Goal: Task Accomplishment & Management: Complete application form

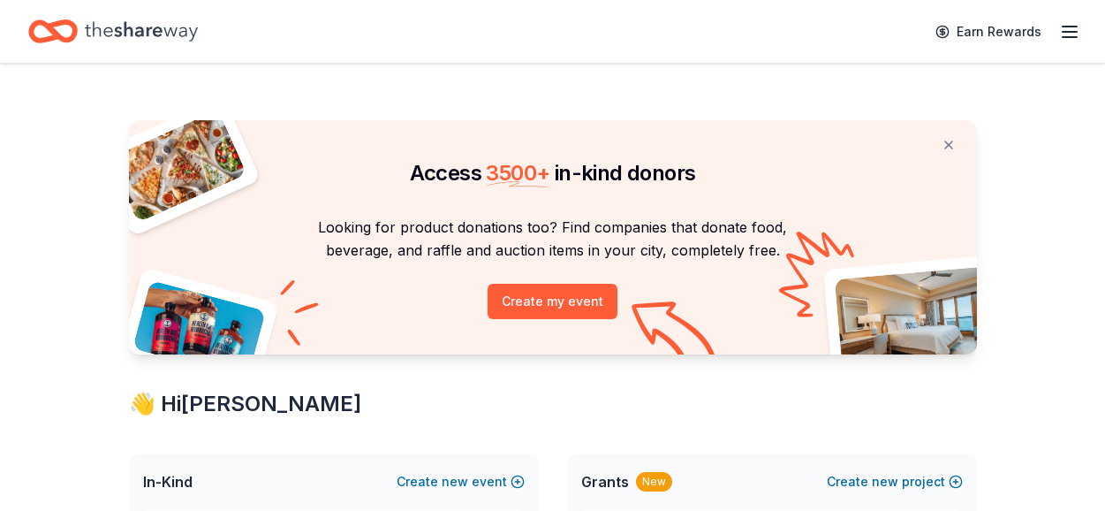
scroll to position [482, 0]
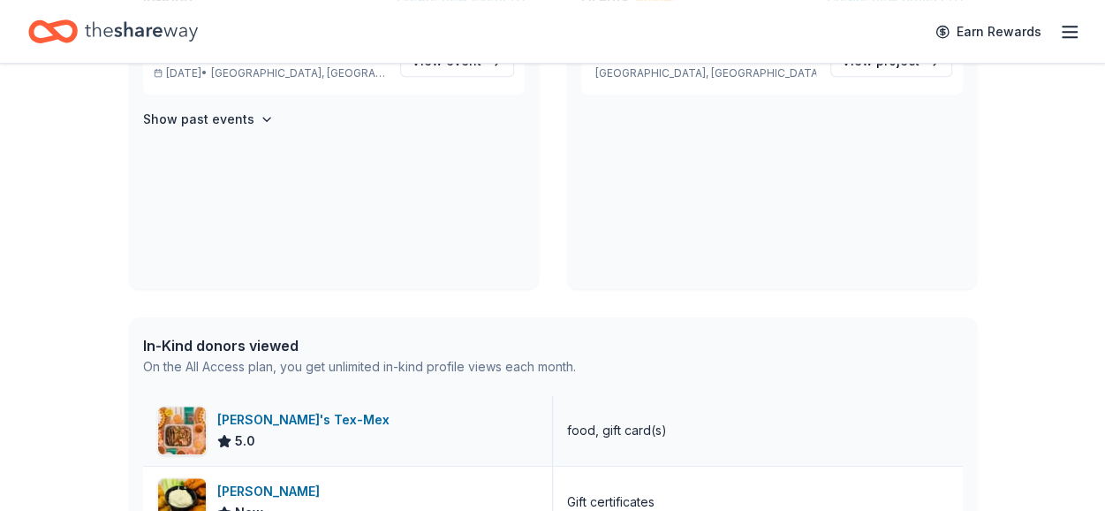
click at [263, 411] on div "Chuy's Tex-Mex" at bounding box center [306, 419] width 179 height 21
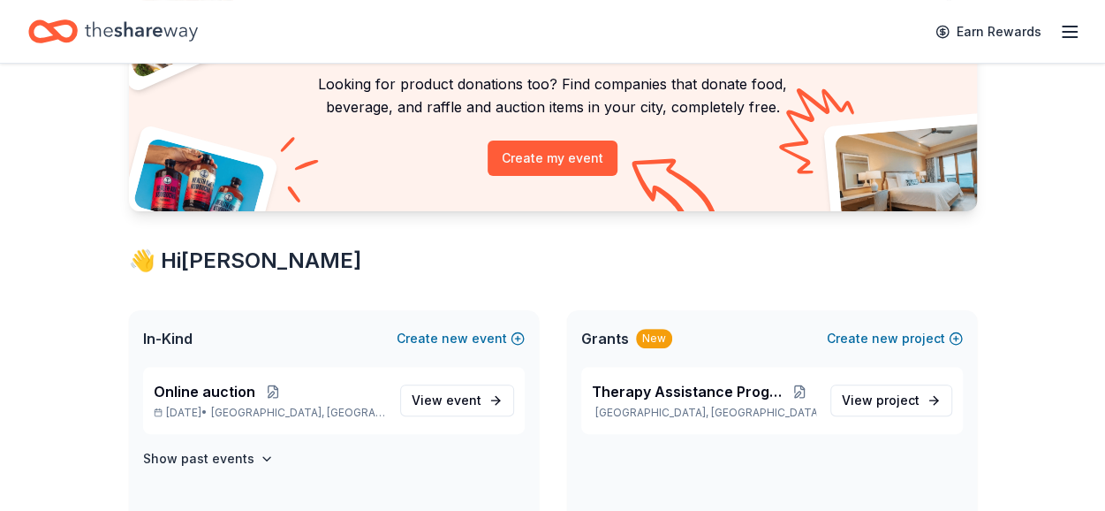
scroll to position [159, 0]
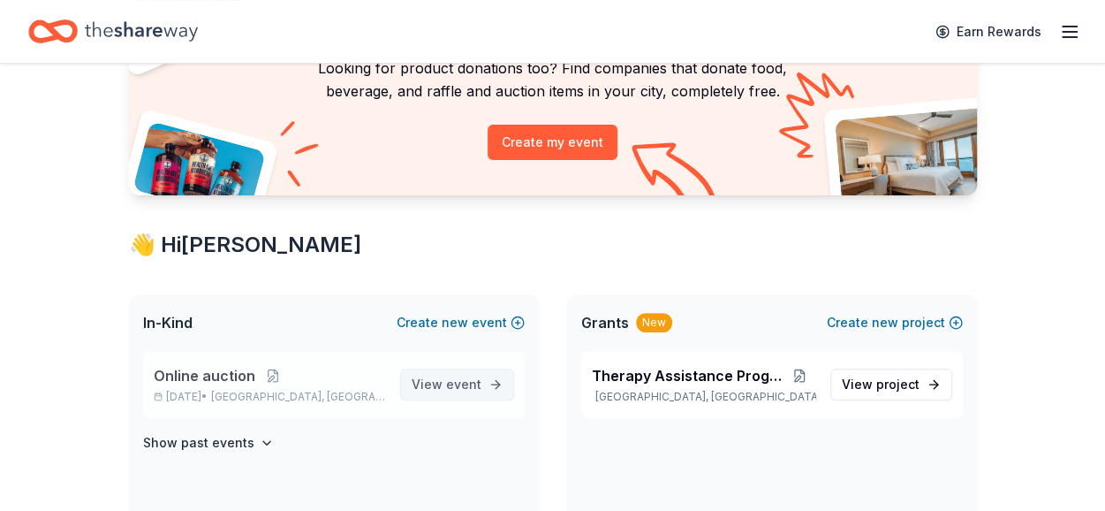
click at [440, 389] on span "View event" at bounding box center [447, 384] width 70 height 21
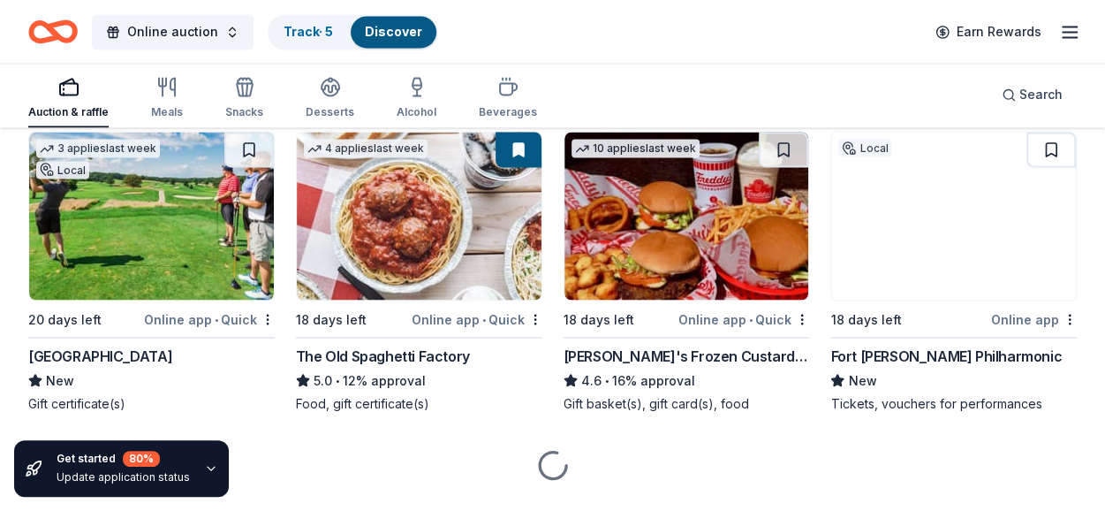
scroll to position [1560, 0]
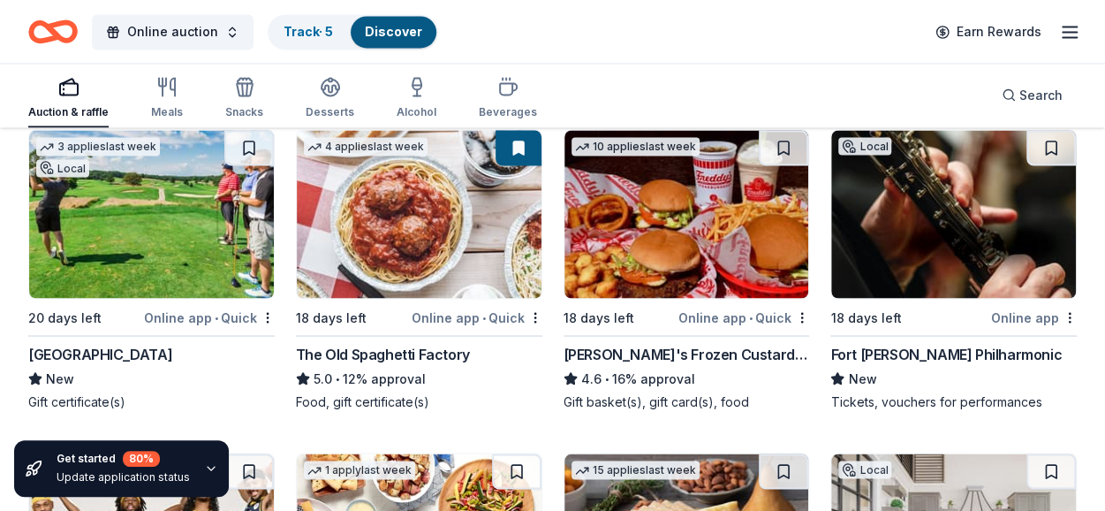
click at [411, 353] on div "The Old Spaghetti Factory" at bounding box center [383, 353] width 174 height 21
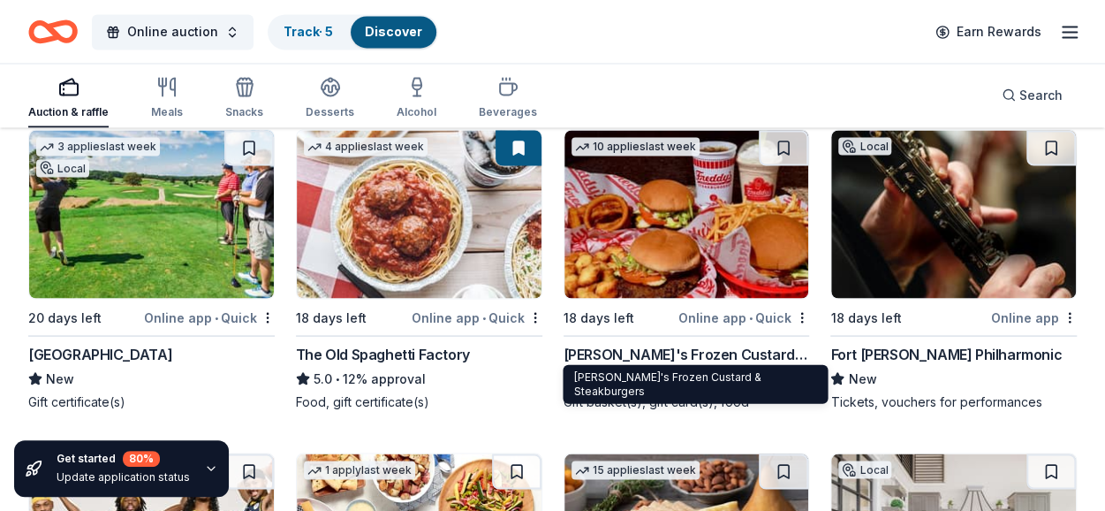
click at [614, 353] on div "Freddy's Frozen Custard & Steakburgers" at bounding box center [687, 353] width 246 height 21
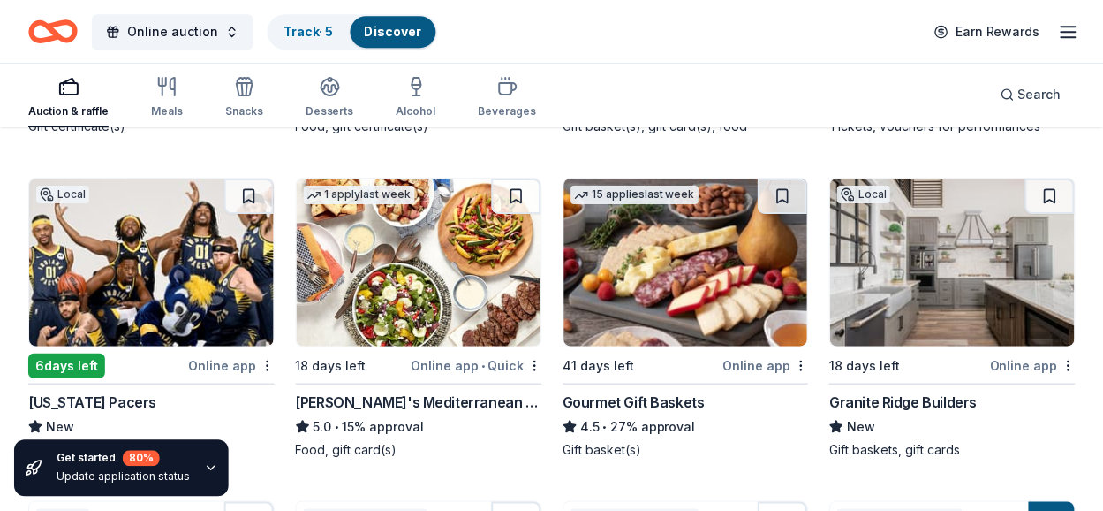
scroll to position [1903, 0]
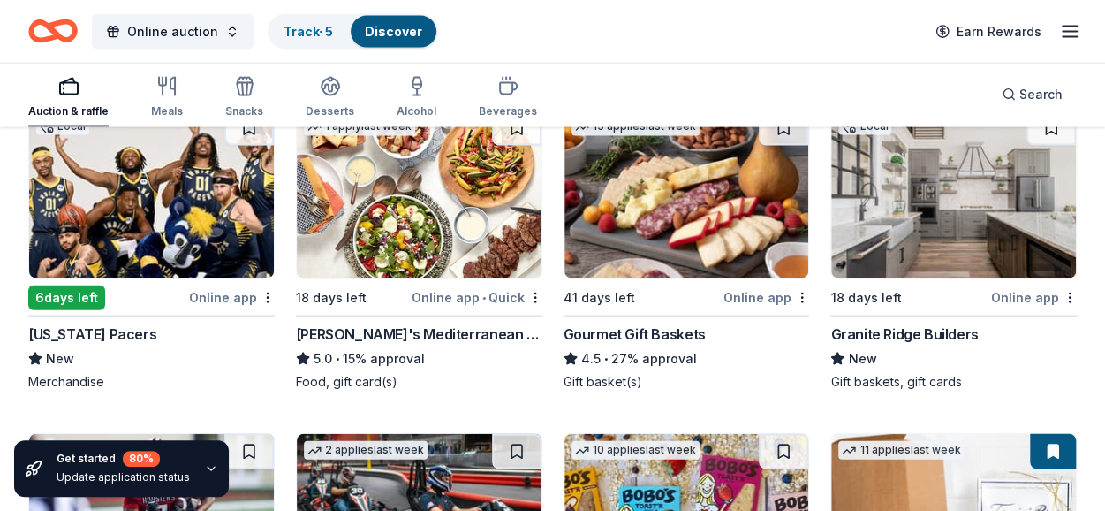
click at [357, 254] on img at bounding box center [419, 194] width 245 height 168
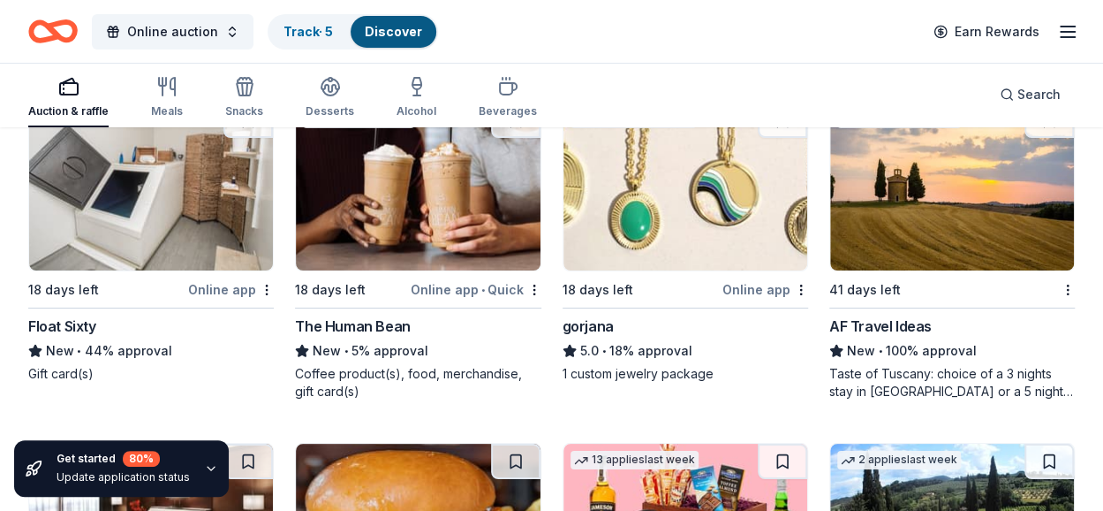
scroll to position [3246, 0]
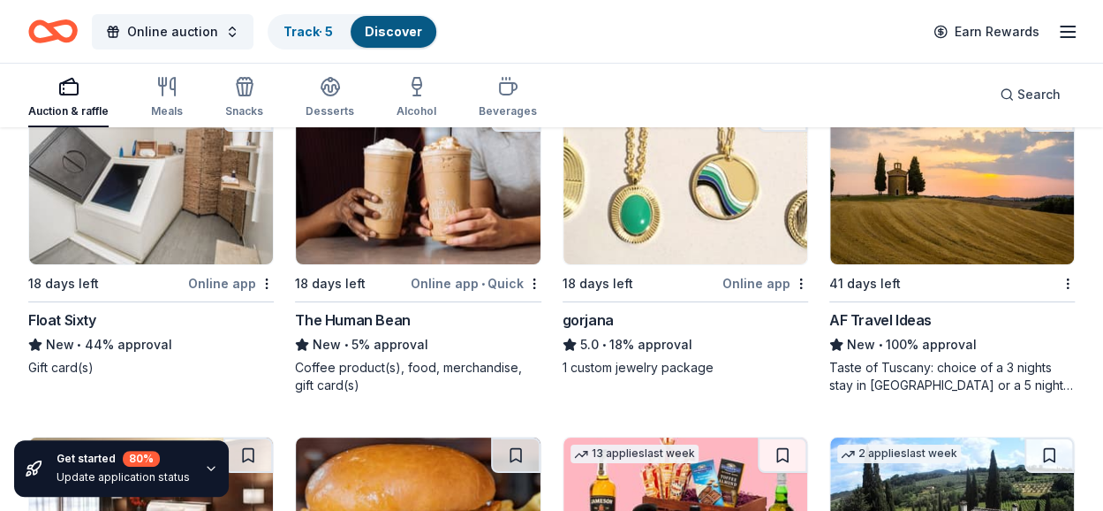
click at [72, 312] on div "Float Sixty" at bounding box center [62, 319] width 68 height 21
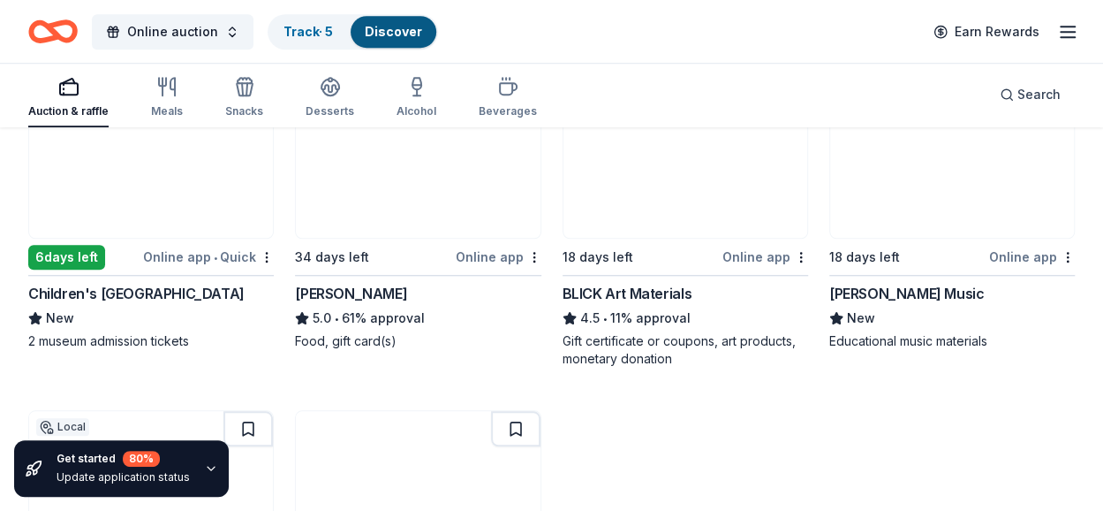
scroll to position [4002, 0]
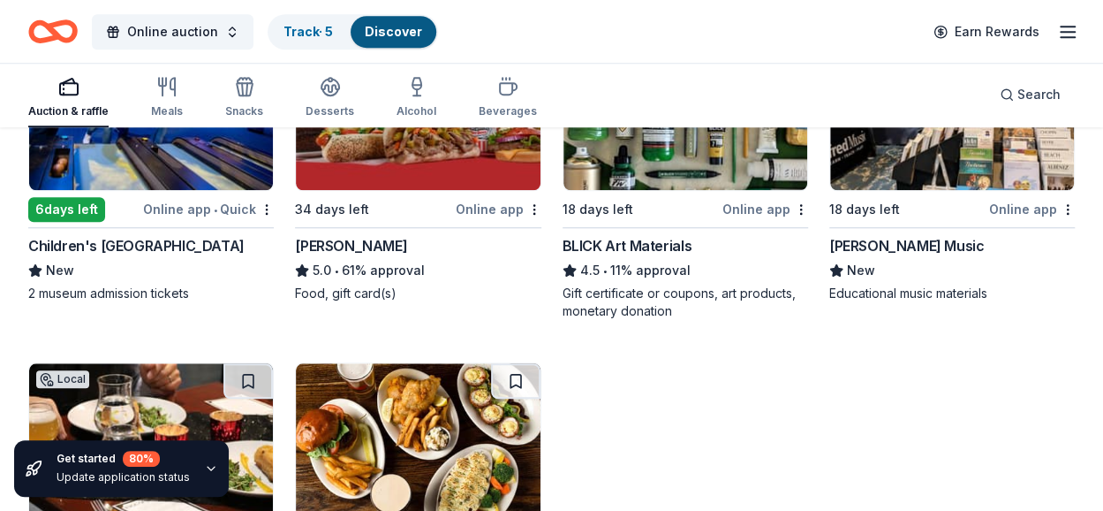
click at [320, 240] on div "[PERSON_NAME]" at bounding box center [351, 245] width 112 height 21
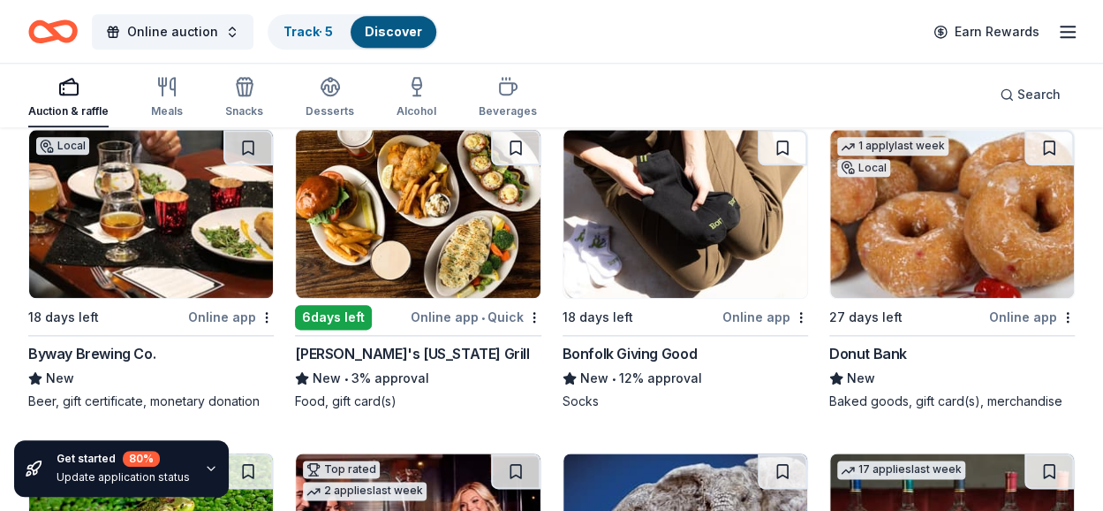
scroll to position [4249, 0]
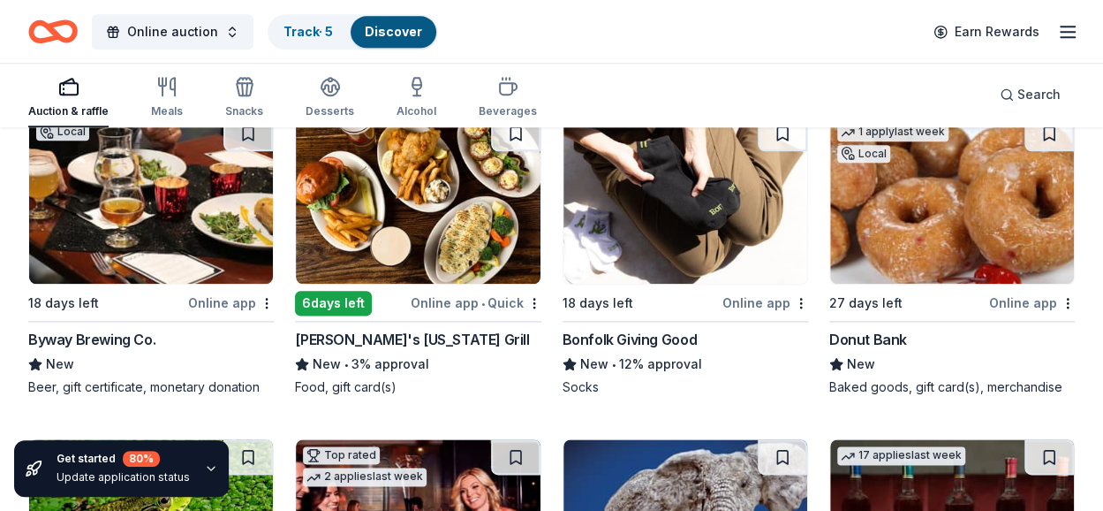
click at [611, 332] on div "Bonfolk Giving Good" at bounding box center [630, 339] width 134 height 21
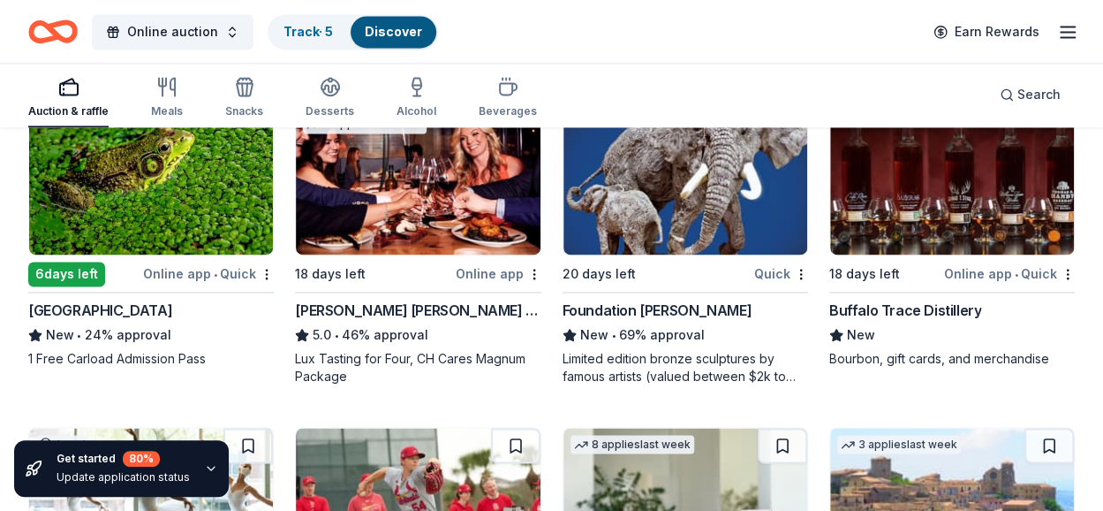
scroll to position [4615, 0]
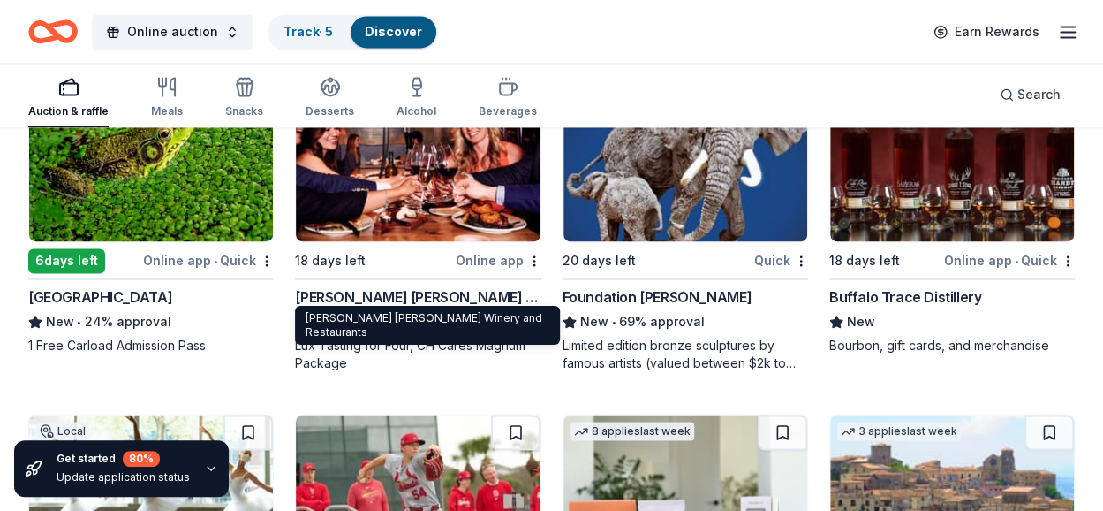
click at [391, 292] on div "Cooper's Hawk Winery and Restaurants" at bounding box center [418, 296] width 246 height 21
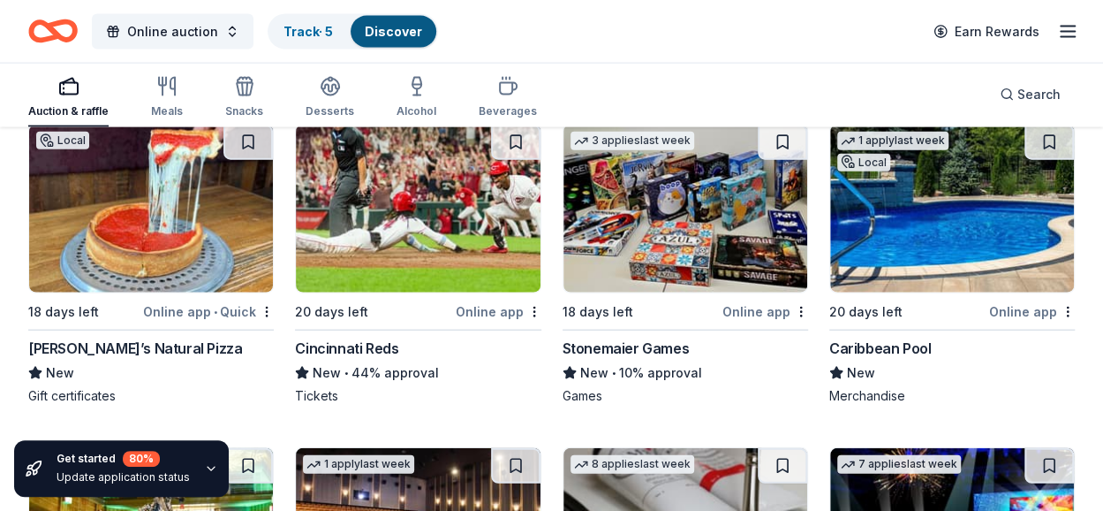
scroll to position [5238, 0]
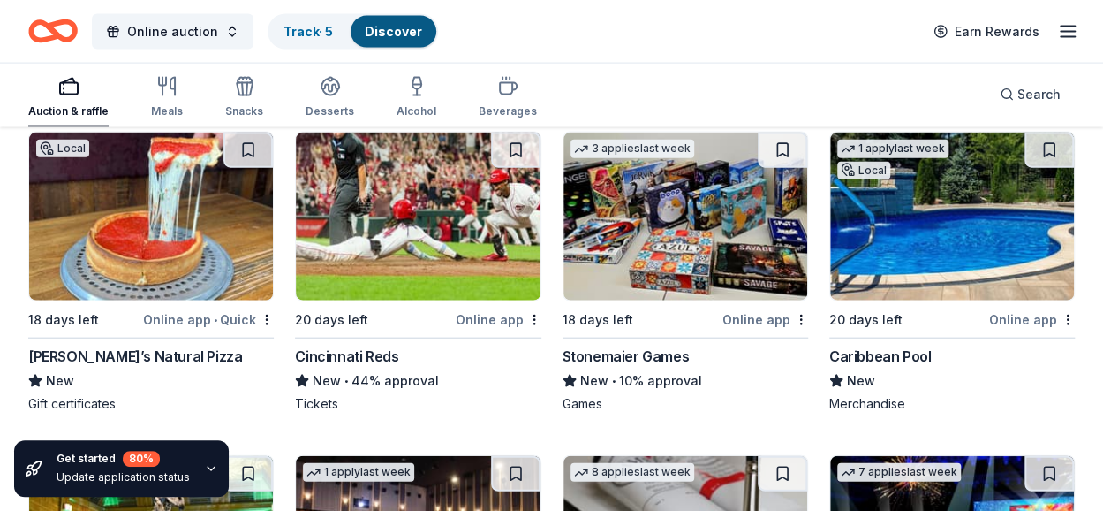
click at [731, 314] on div "Online app" at bounding box center [766, 319] width 86 height 22
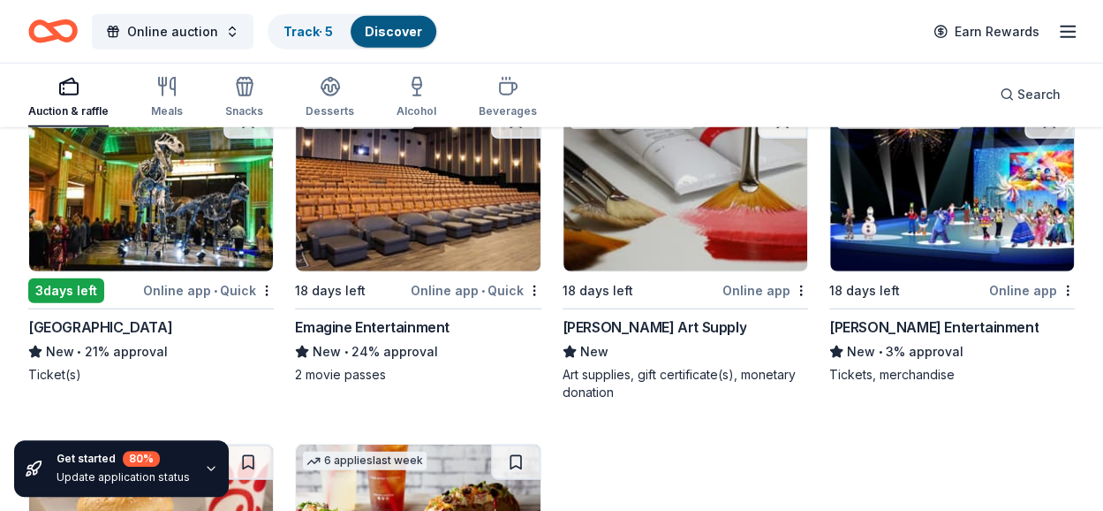
scroll to position [5504, 0]
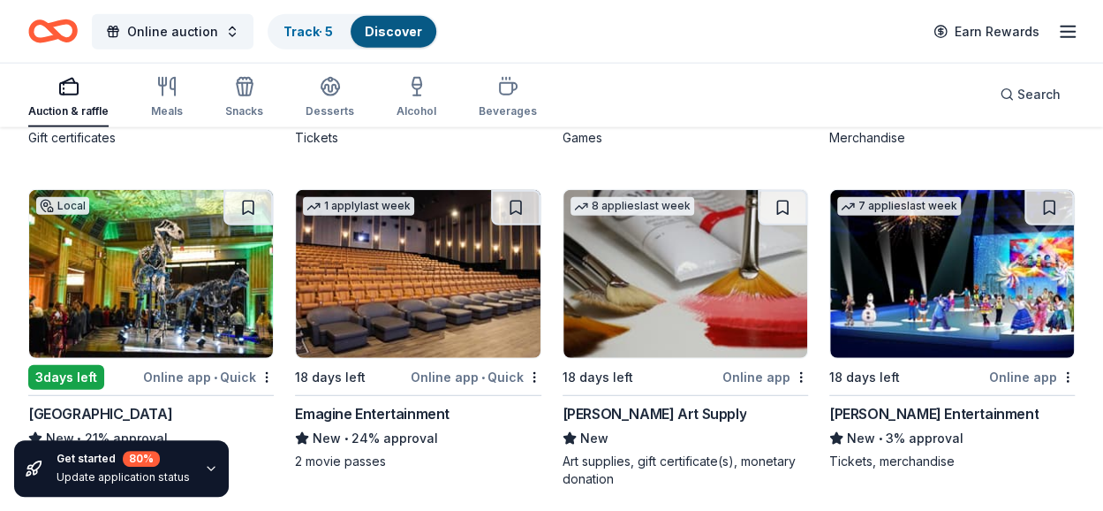
click at [879, 413] on div "Feld Entertainment" at bounding box center [934, 413] width 209 height 21
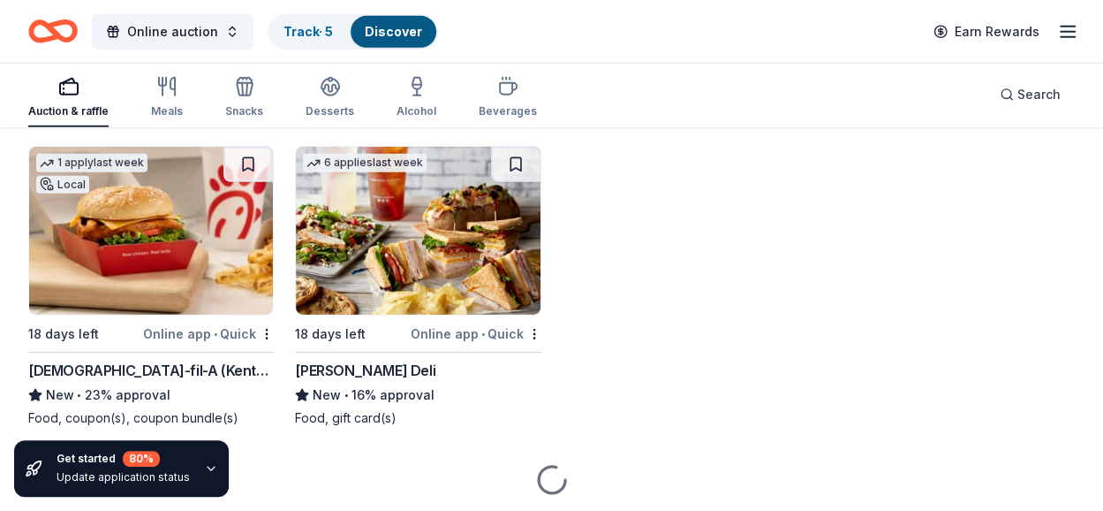
scroll to position [5904, 0]
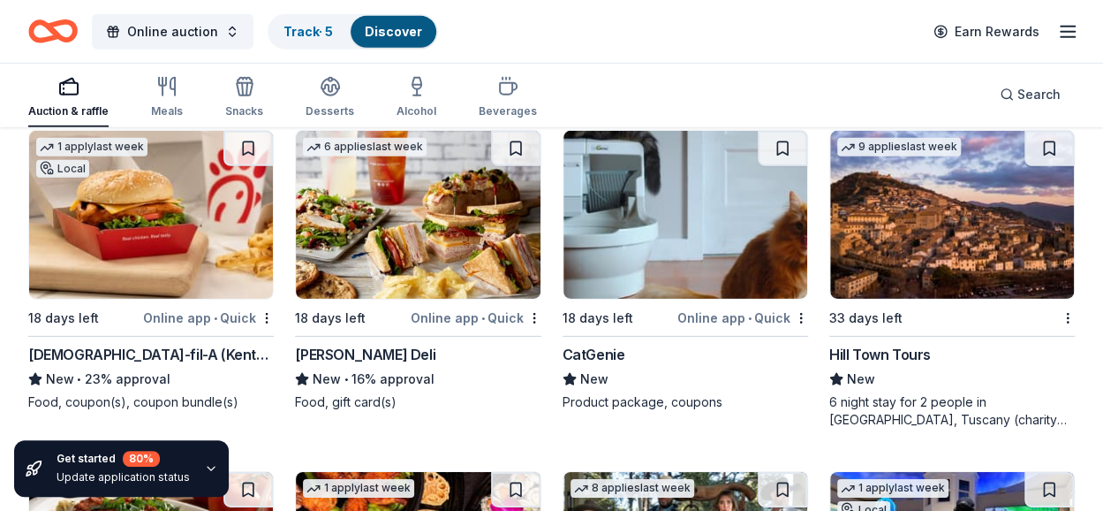
click at [143, 345] on div "Chick-fil-A (Kentuckiana)" at bounding box center [151, 354] width 246 height 21
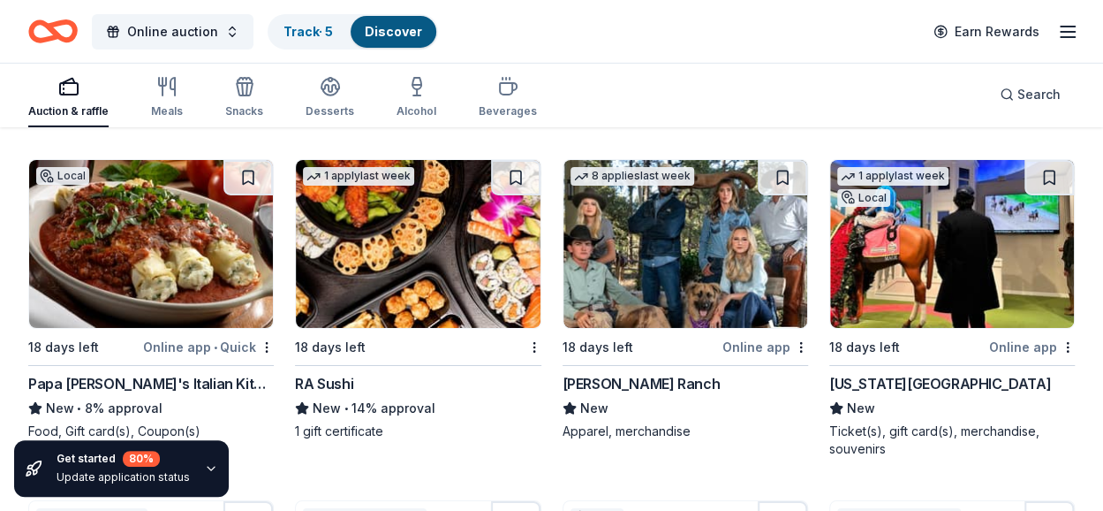
scroll to position [6278, 0]
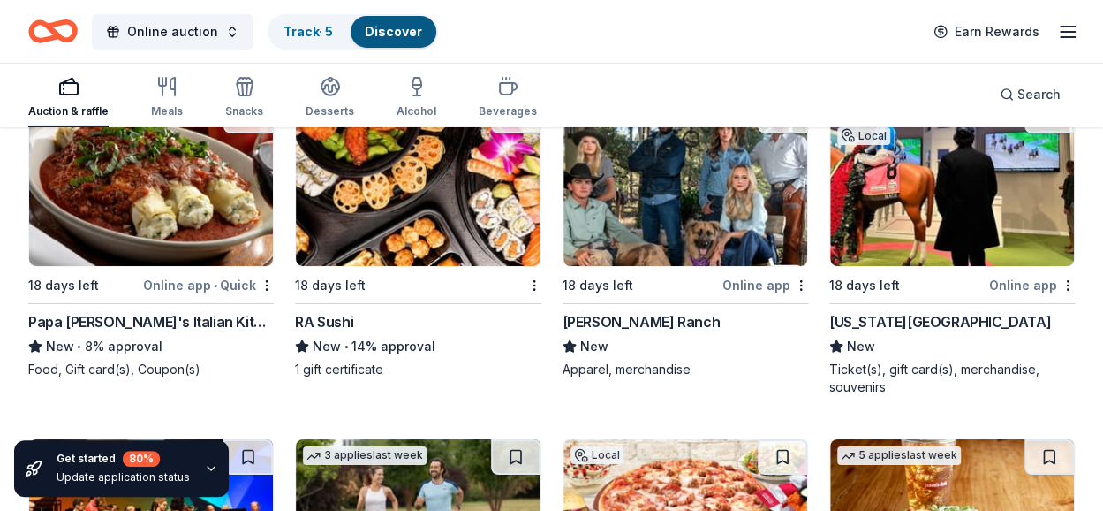
click at [311, 314] on div "RA Sushi" at bounding box center [324, 321] width 58 height 21
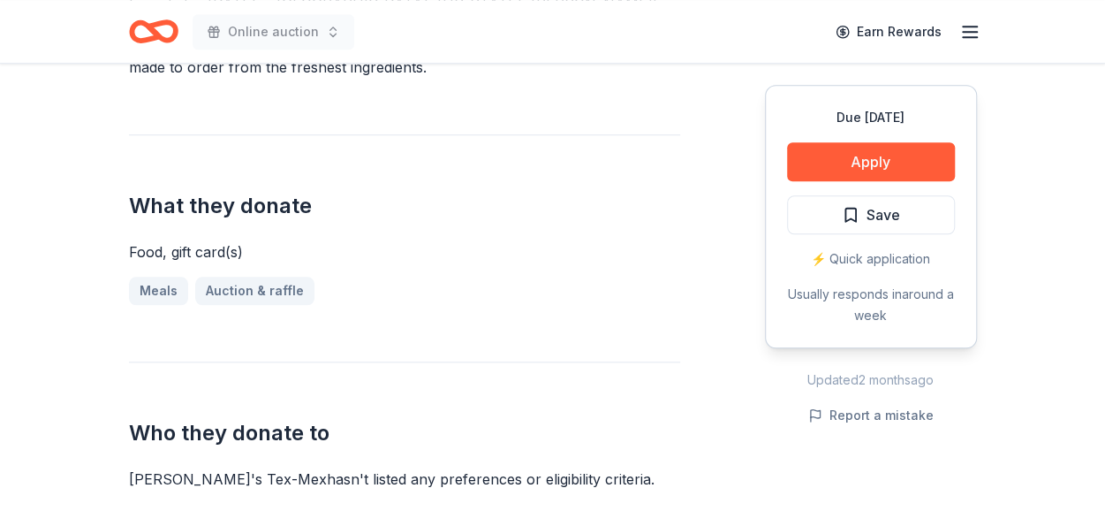
scroll to position [700, 0]
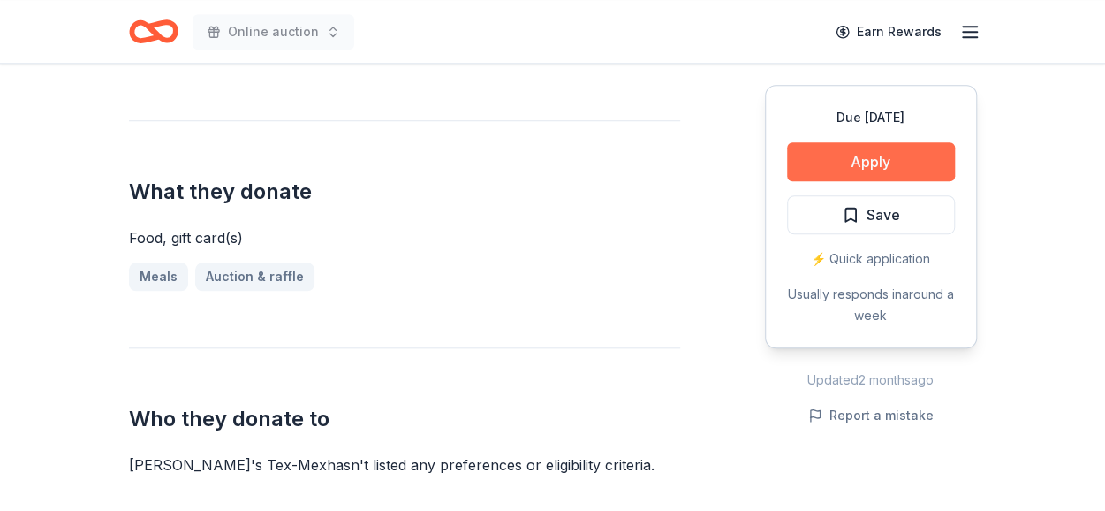
click at [823, 154] on button "Apply" at bounding box center [871, 161] width 168 height 39
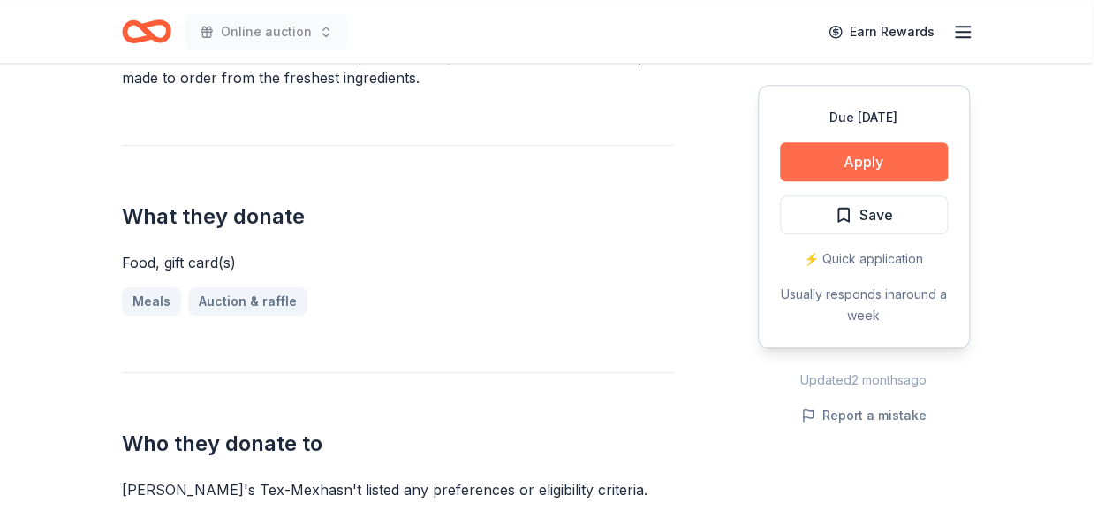
scroll to position [724, 0]
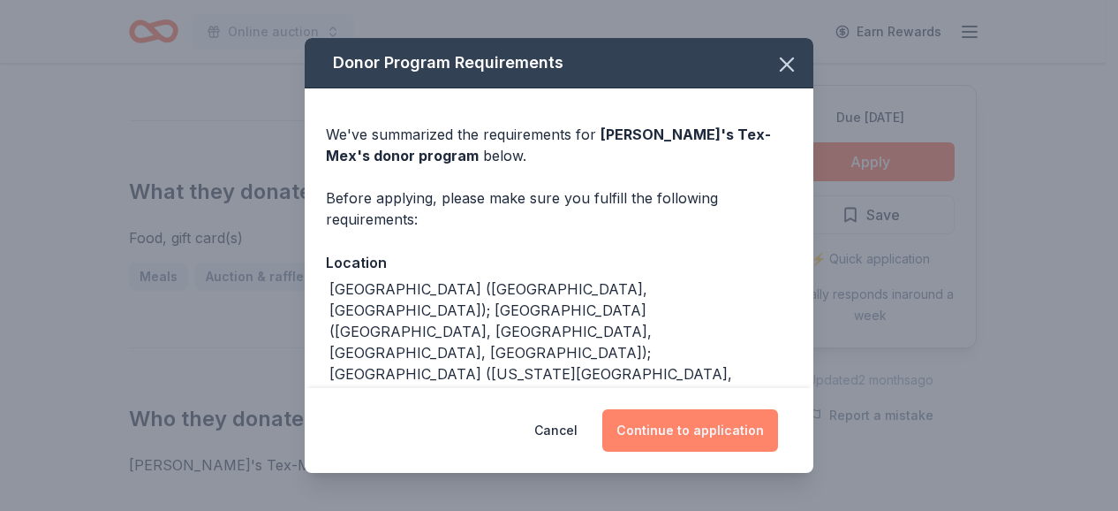
click at [719, 421] on button "Continue to application" at bounding box center [691, 430] width 176 height 42
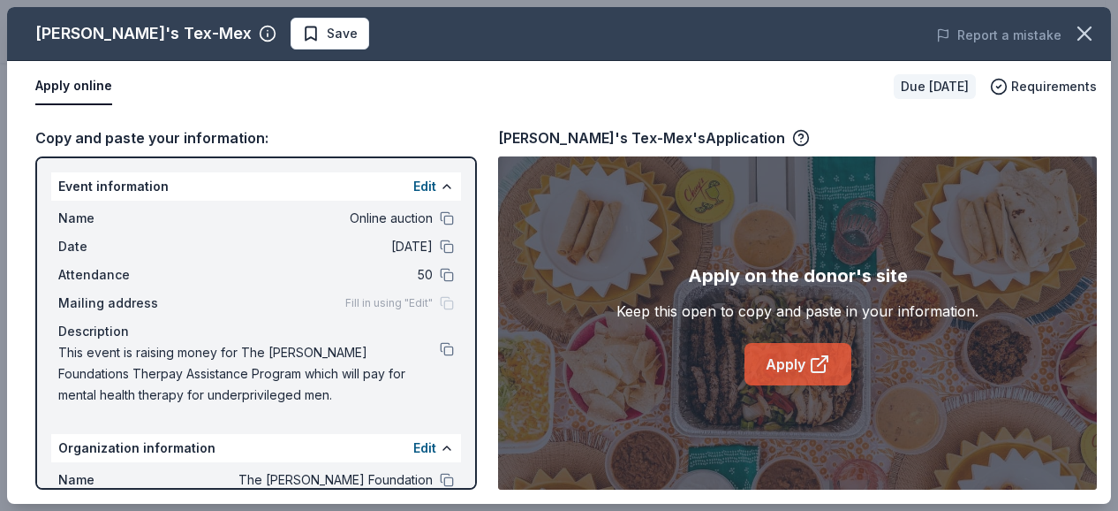
click at [785, 368] on link "Apply" at bounding box center [798, 364] width 107 height 42
drag, startPoint x: 60, startPoint y: 213, endPoint x: 204, endPoint y: 252, distance: 149.2
click at [204, 252] on div "Name Online auction Date 10/05/25 Attendance 50 Mailing address Fill in using "…" at bounding box center [256, 307] width 410 height 212
click at [1095, 27] on icon "button" at bounding box center [1085, 33] width 25 height 25
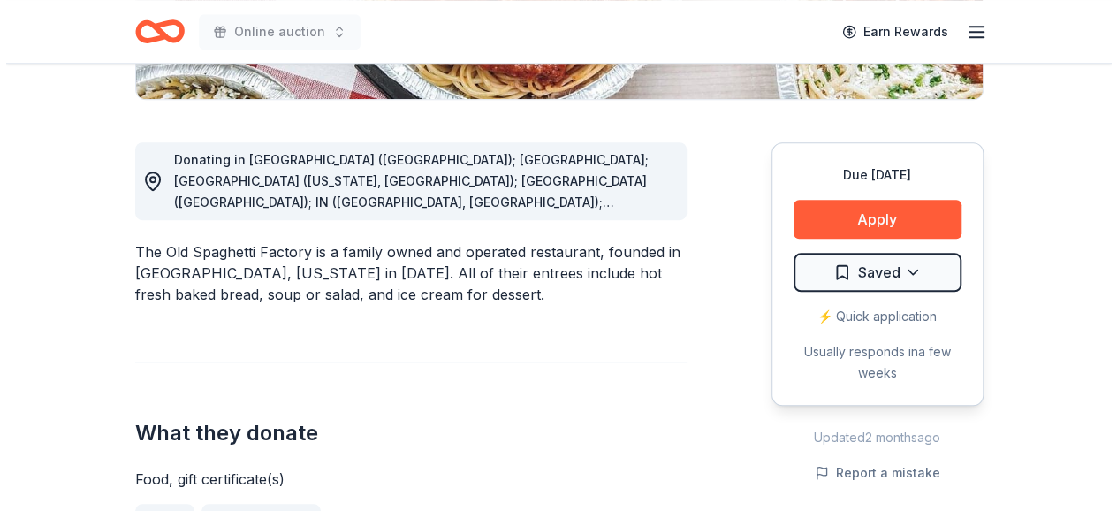
scroll to position [431, 0]
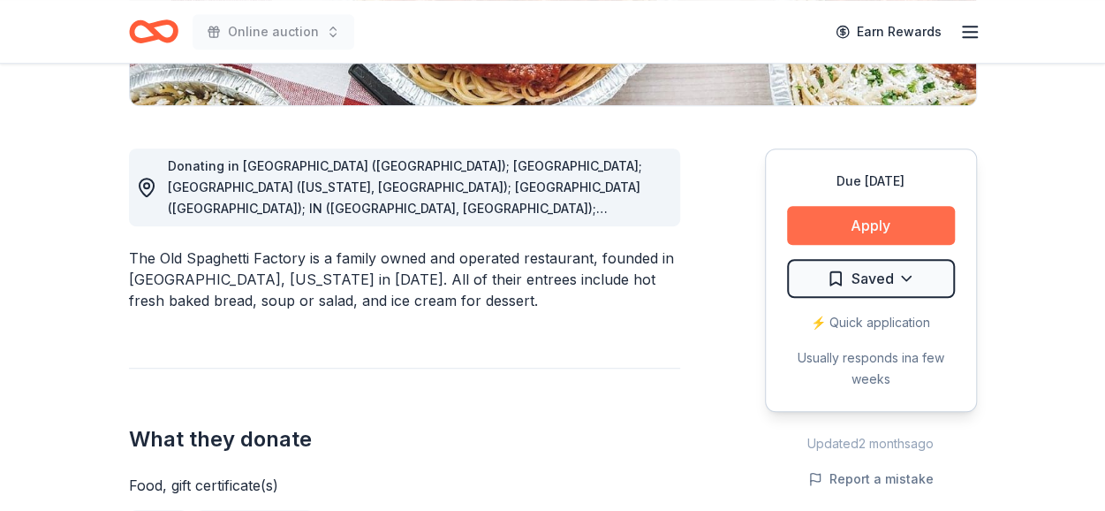
click at [873, 222] on button "Apply" at bounding box center [871, 225] width 168 height 39
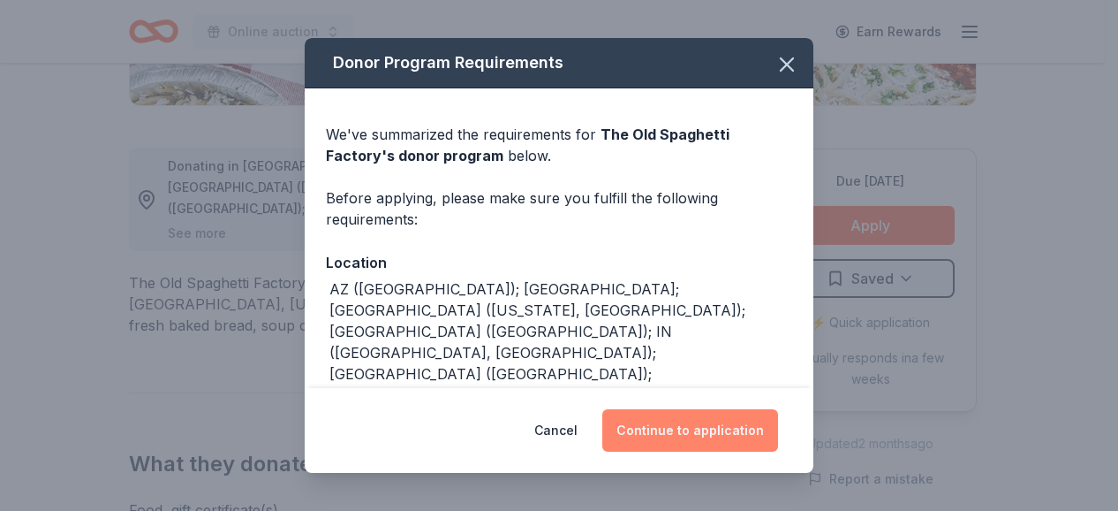
click at [701, 436] on button "Continue to application" at bounding box center [691, 430] width 176 height 42
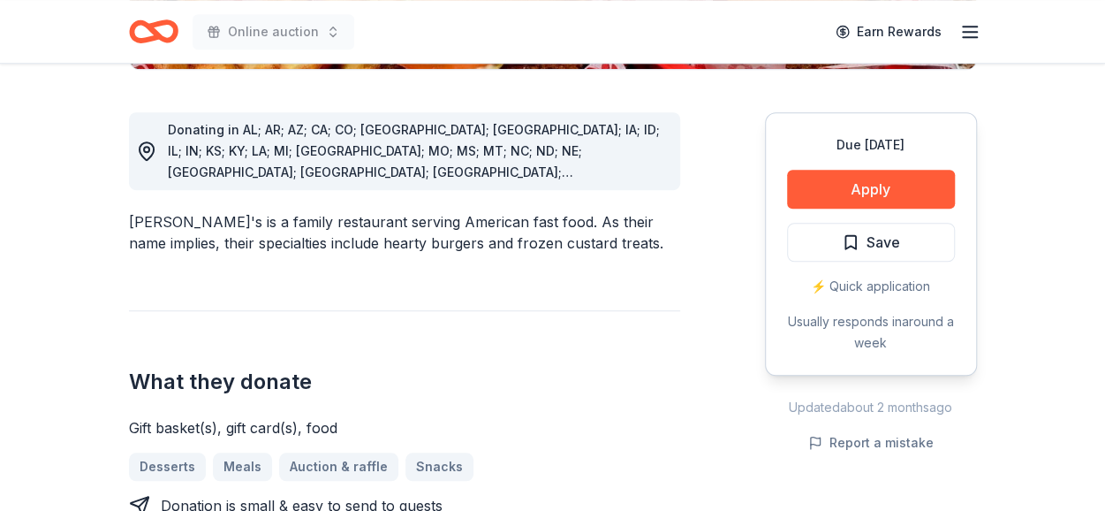
scroll to position [553, 0]
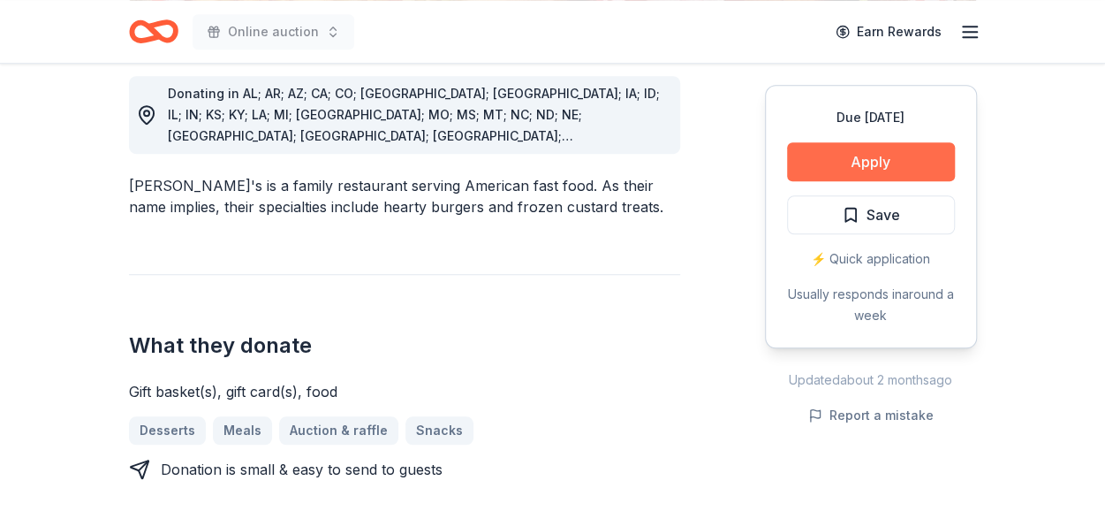
click at [892, 156] on button "Apply" at bounding box center [871, 161] width 168 height 39
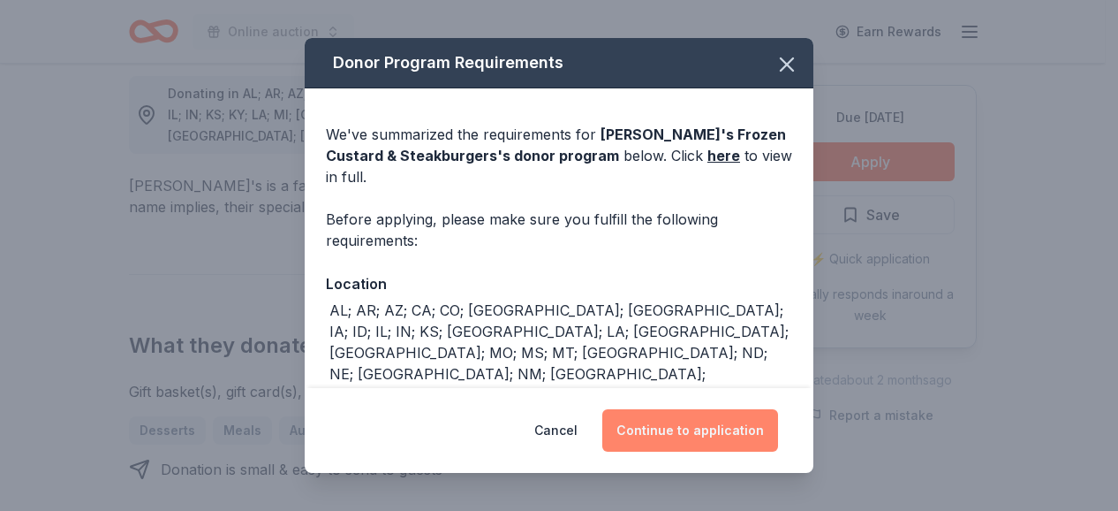
click at [719, 434] on button "Continue to application" at bounding box center [691, 430] width 176 height 42
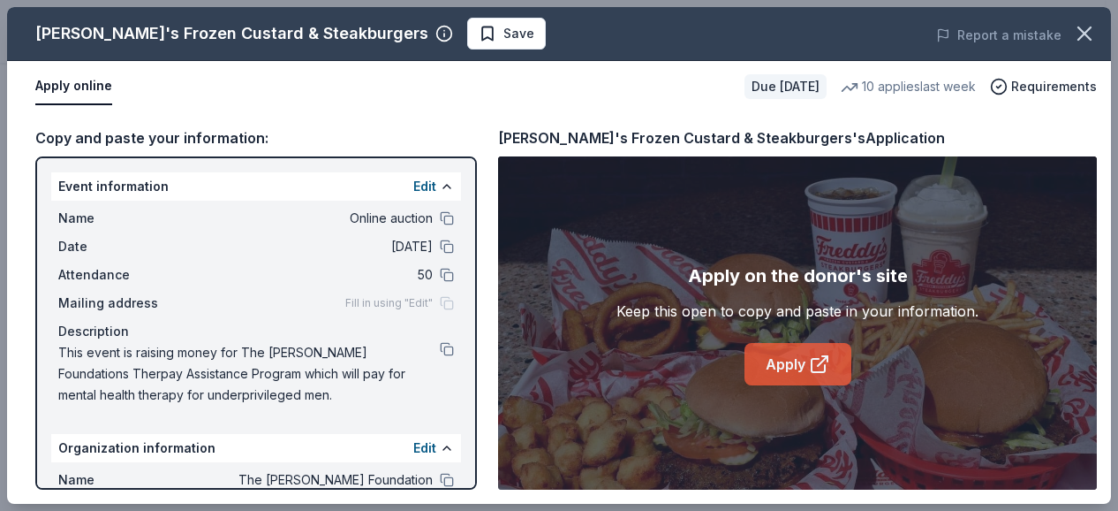
click at [797, 366] on link "Apply" at bounding box center [798, 364] width 107 height 42
click at [1085, 36] on icon "button" at bounding box center [1085, 33] width 25 height 25
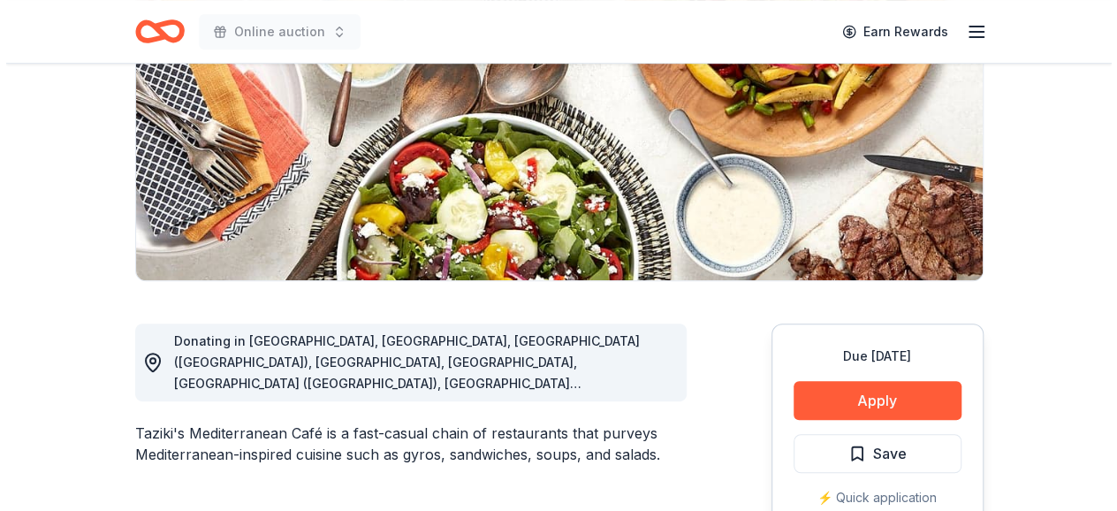
scroll to position [299, 0]
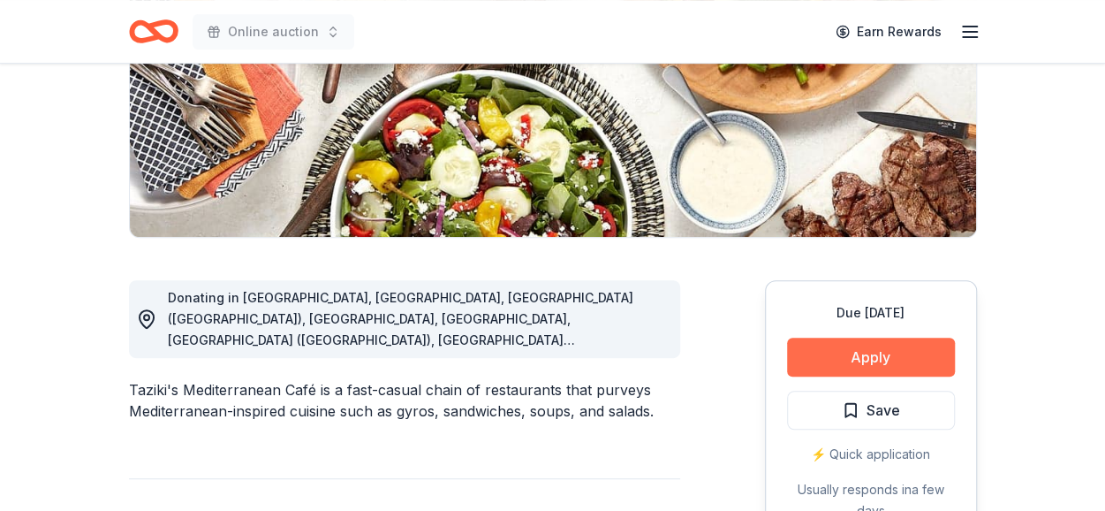
click at [882, 360] on button "Apply" at bounding box center [871, 356] width 168 height 39
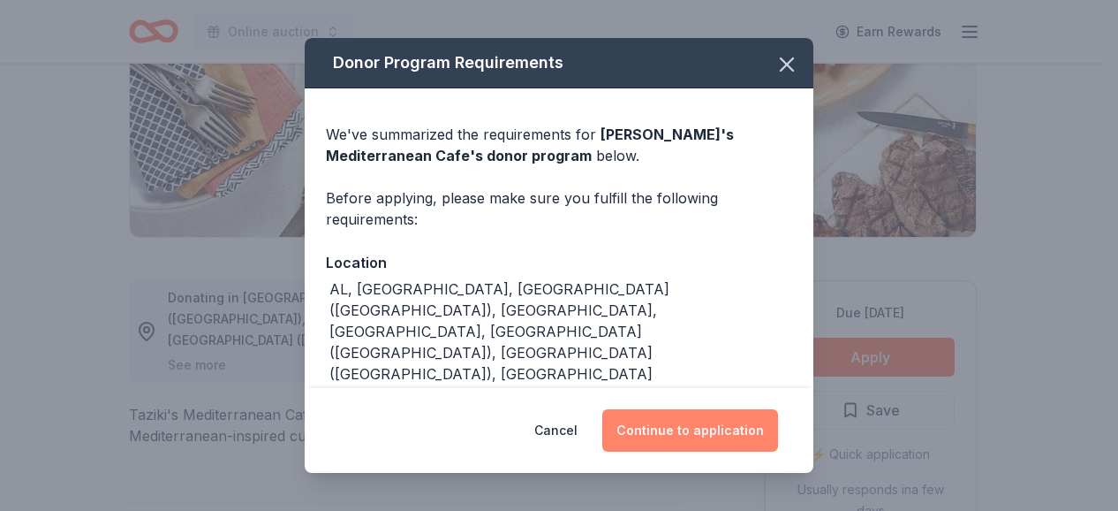
click at [722, 428] on button "Continue to application" at bounding box center [691, 430] width 176 height 42
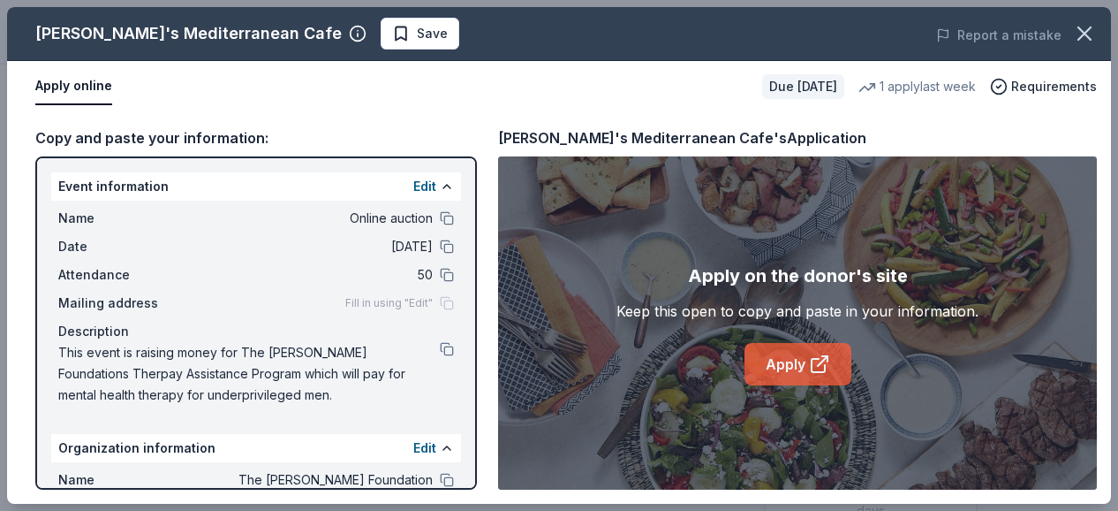
click at [807, 379] on link "Apply" at bounding box center [798, 364] width 107 height 42
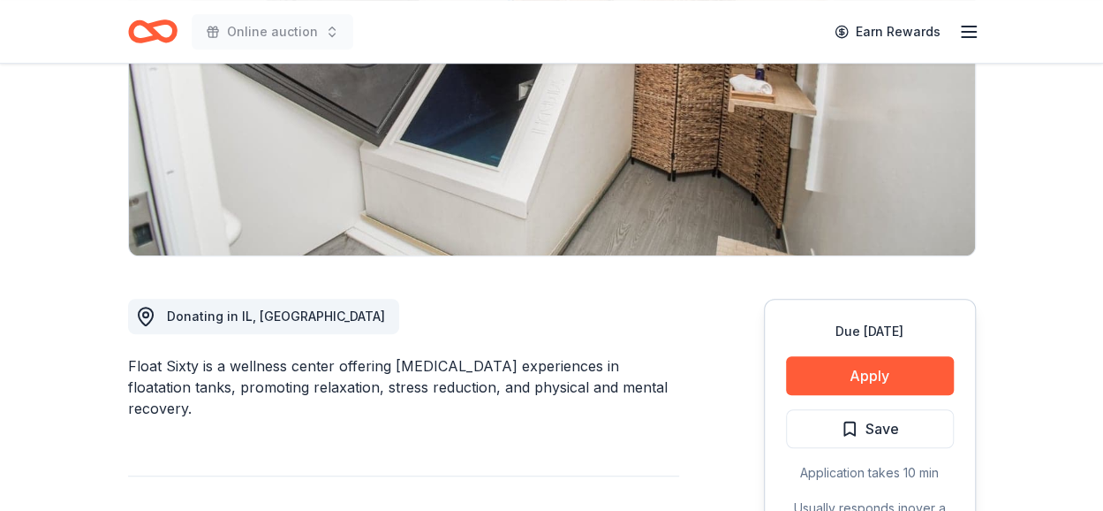
scroll to position [284, 0]
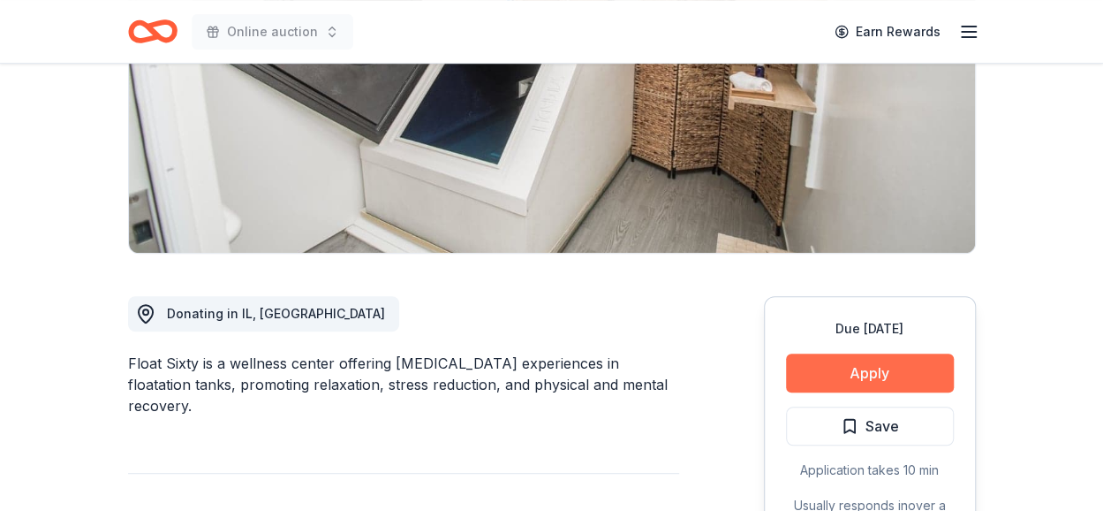
click at [876, 365] on button "Apply" at bounding box center [870, 372] width 168 height 39
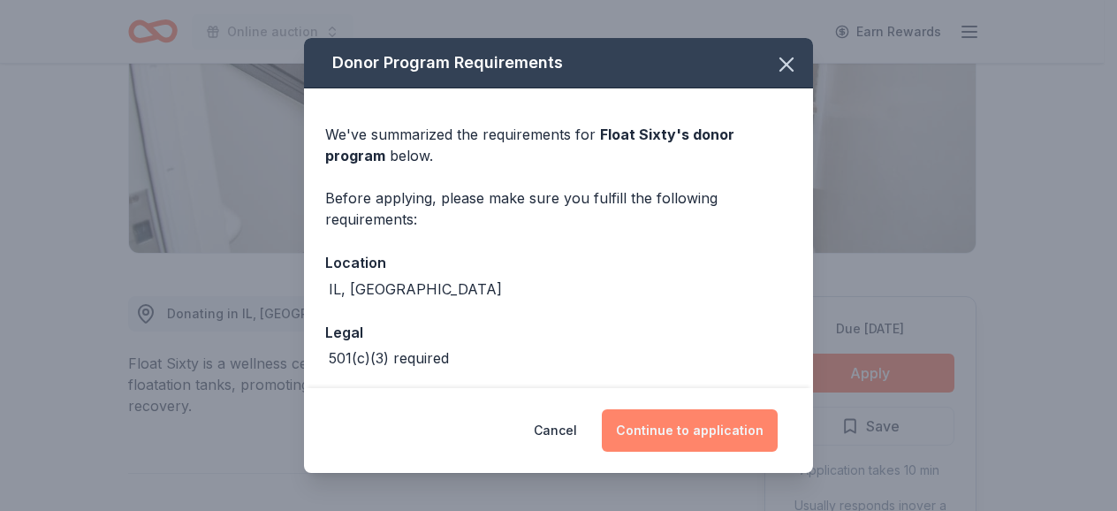
click at [714, 428] on button "Continue to application" at bounding box center [690, 430] width 176 height 42
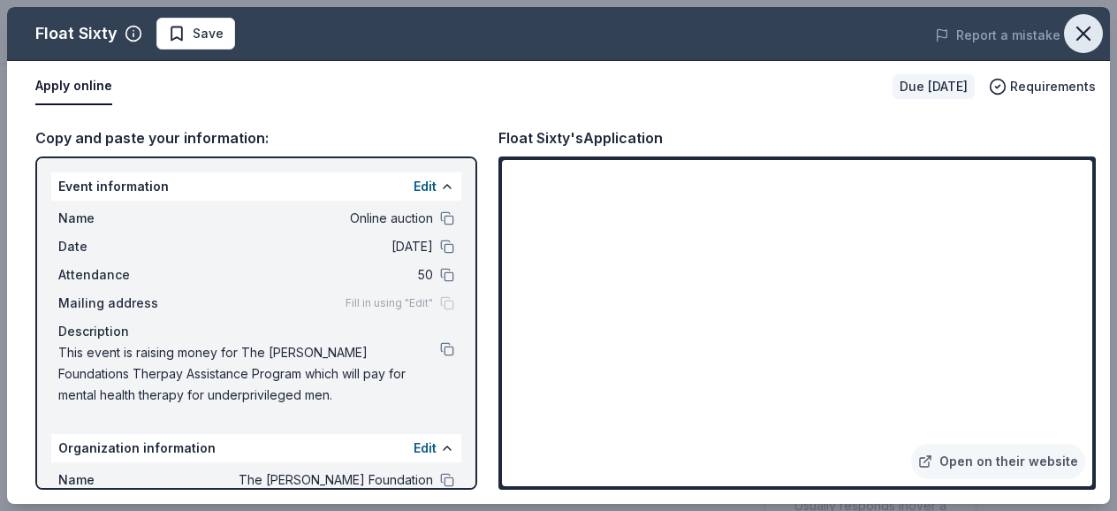
click at [1074, 25] on icon "button" at bounding box center [1083, 33] width 25 height 25
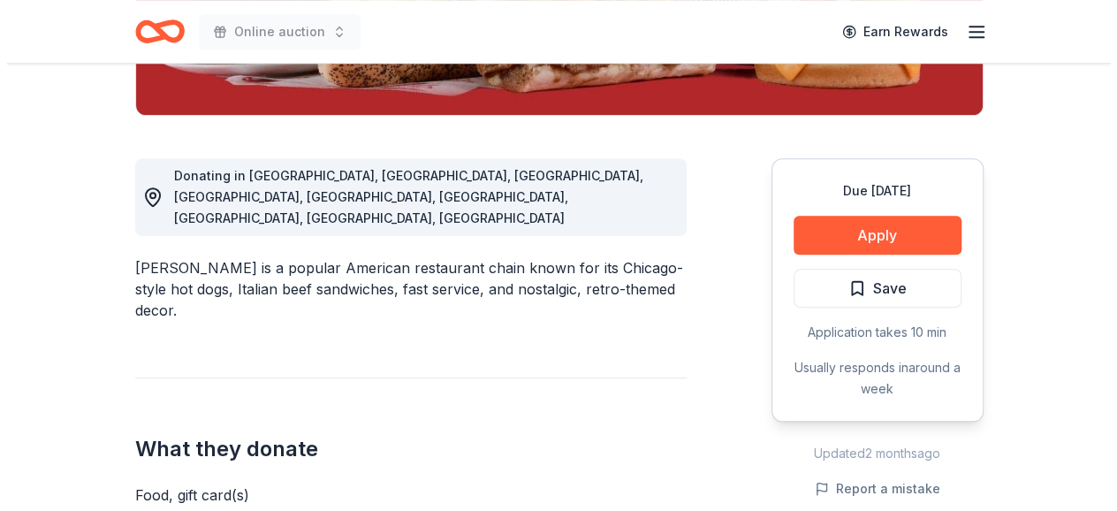
scroll to position [459, 0]
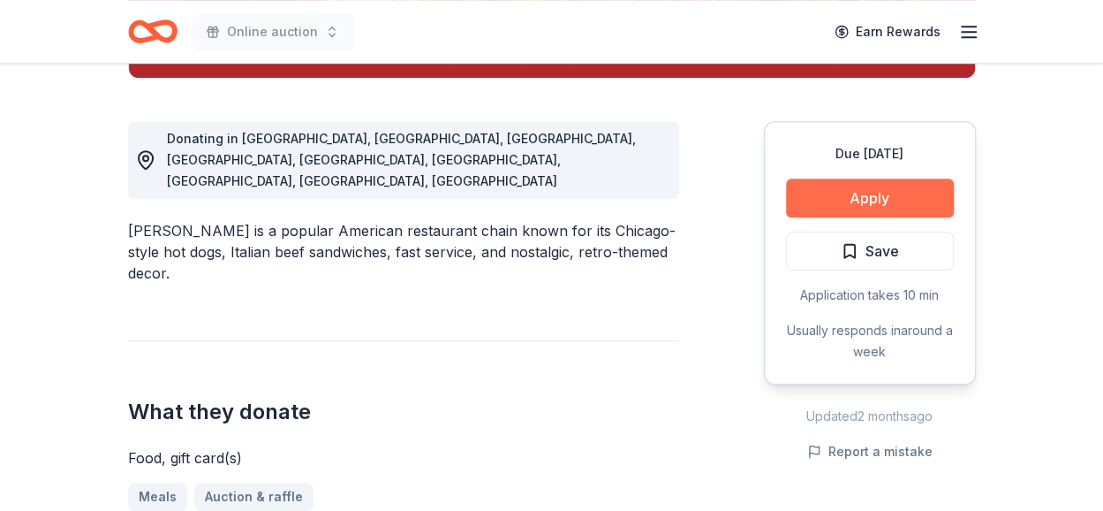
click at [901, 187] on button "Apply" at bounding box center [870, 197] width 168 height 39
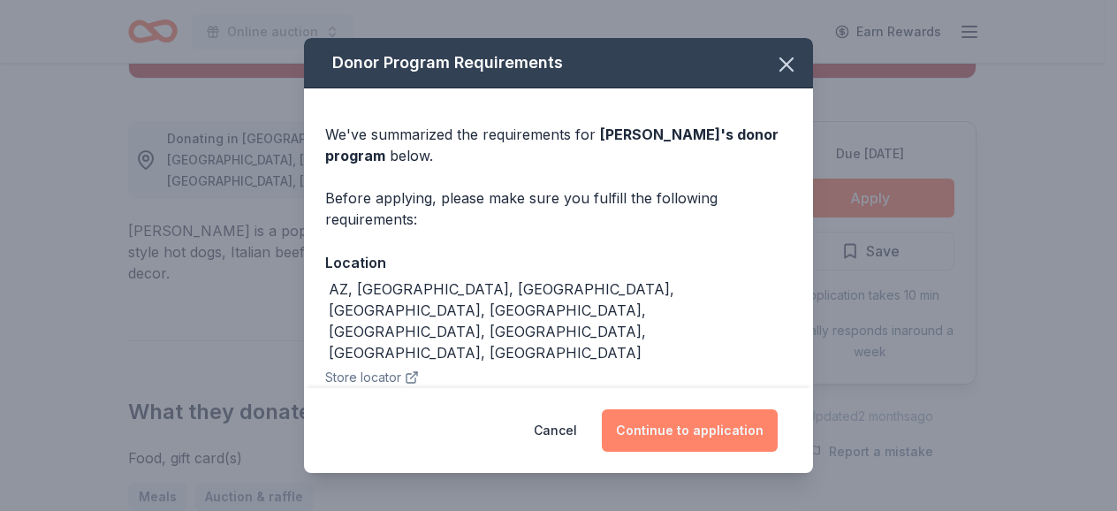
click at [688, 421] on button "Continue to application" at bounding box center [690, 430] width 176 height 42
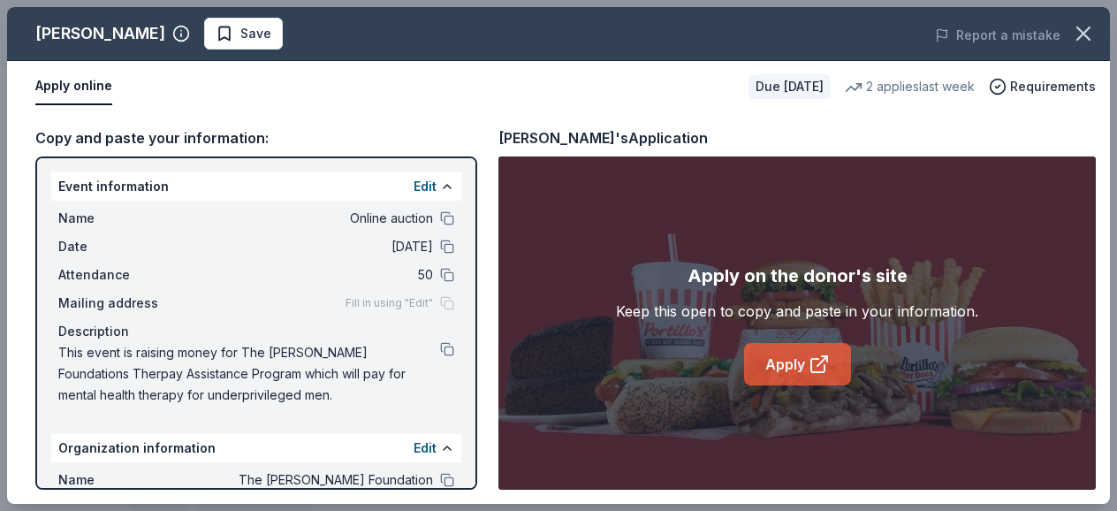
click at [818, 363] on icon at bounding box center [822, 361] width 10 height 10
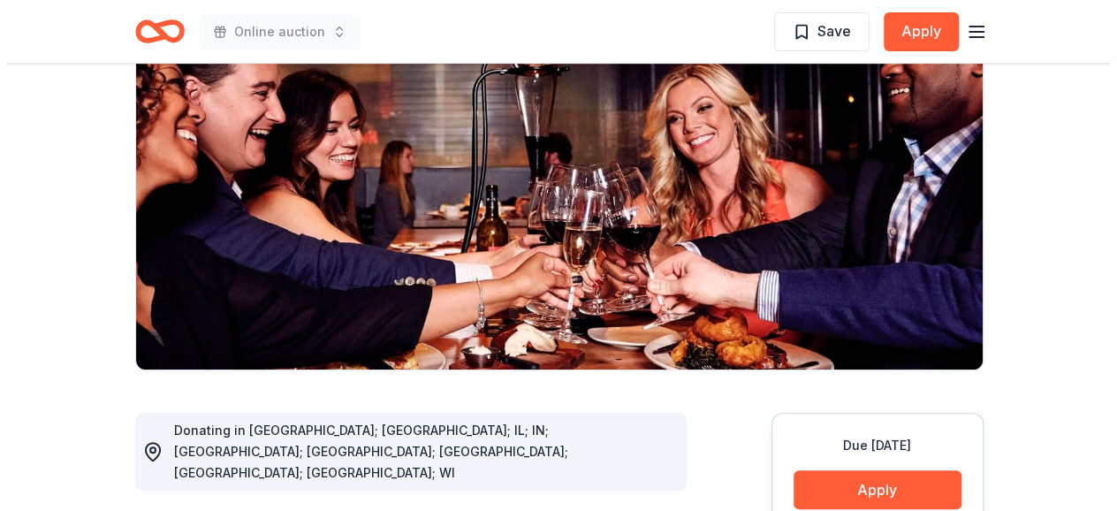
scroll to position [309, 0]
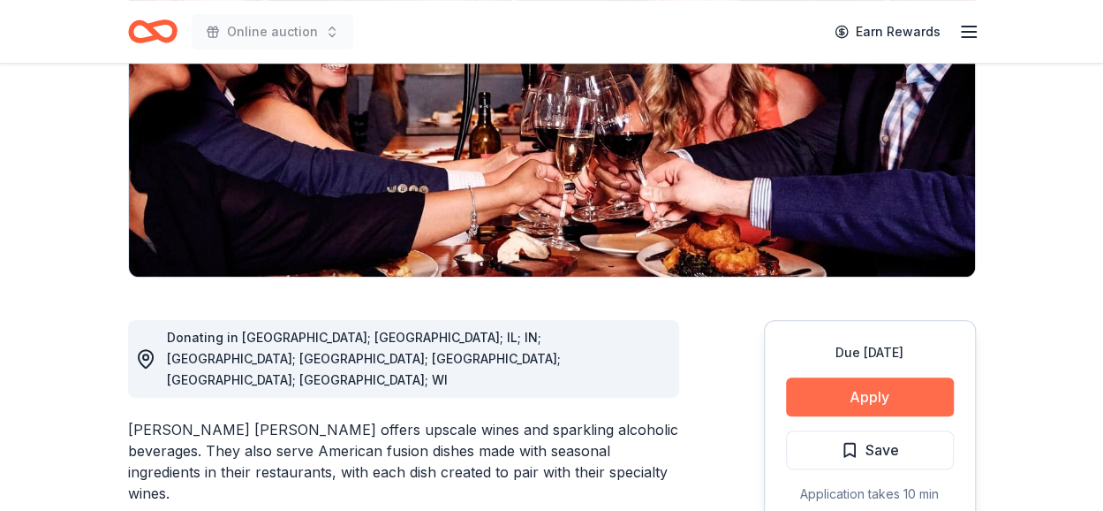
click at [894, 377] on button "Apply" at bounding box center [870, 396] width 168 height 39
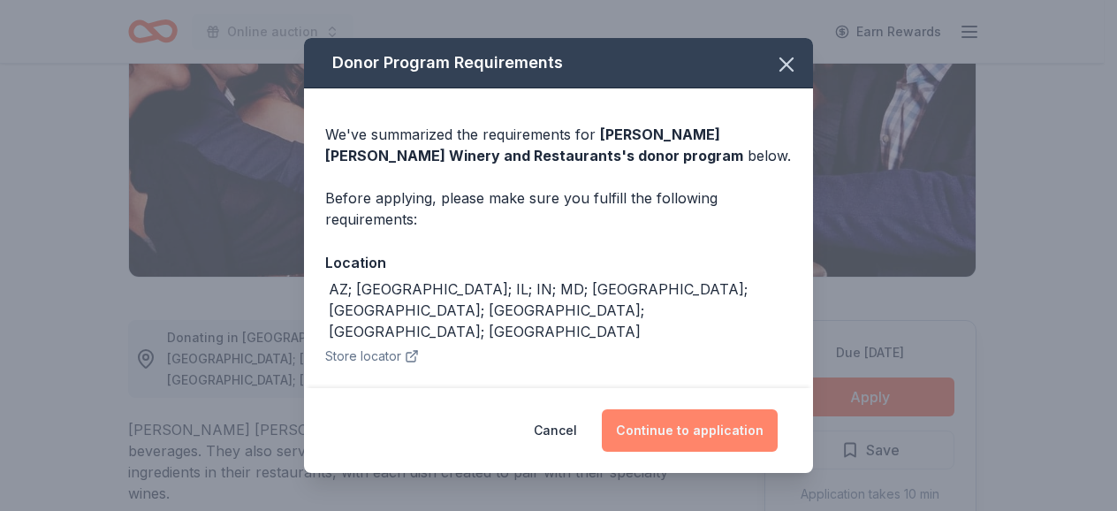
click at [699, 436] on button "Continue to application" at bounding box center [690, 430] width 176 height 42
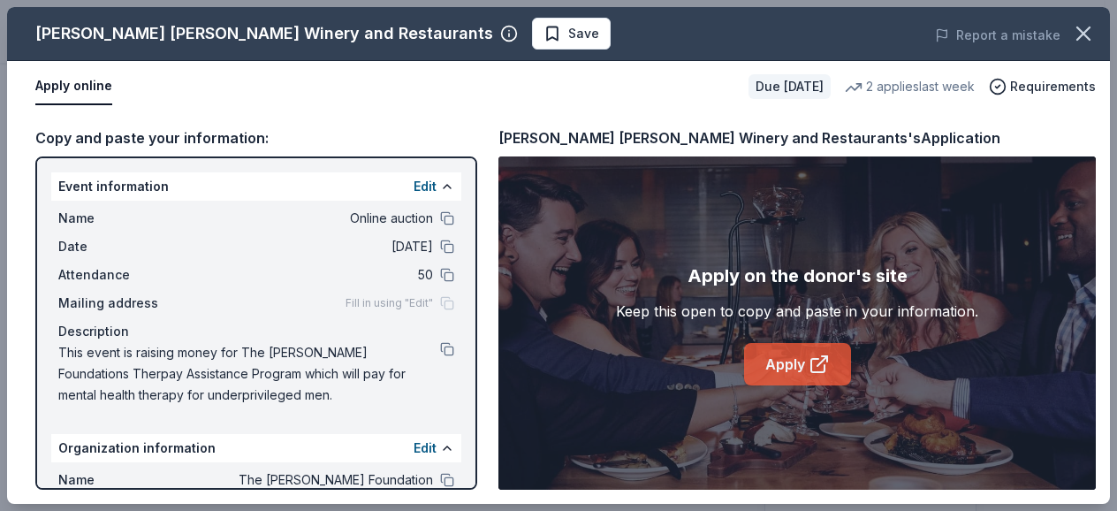
click at [808, 365] on icon at bounding box center [818, 363] width 21 height 21
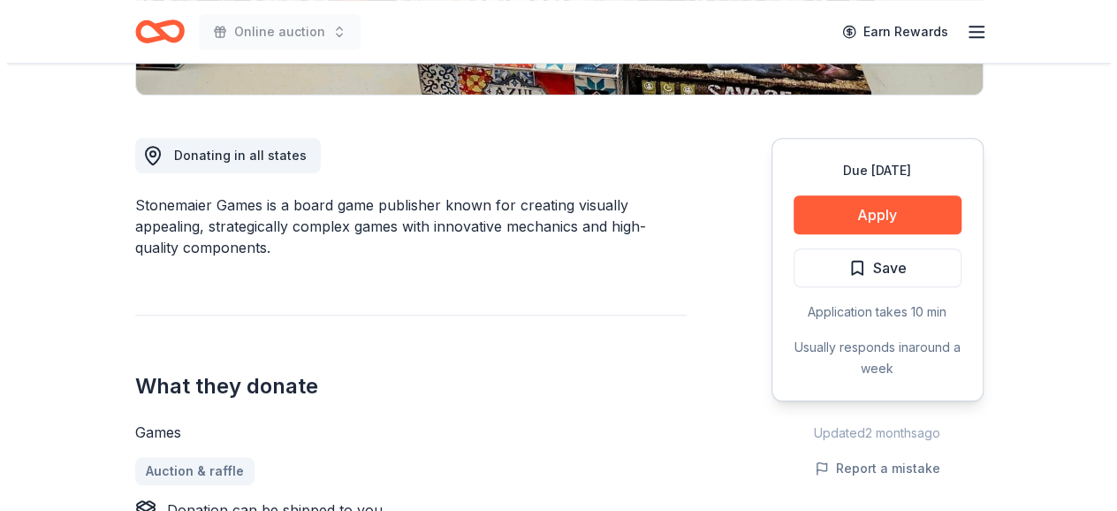
scroll to position [448, 0]
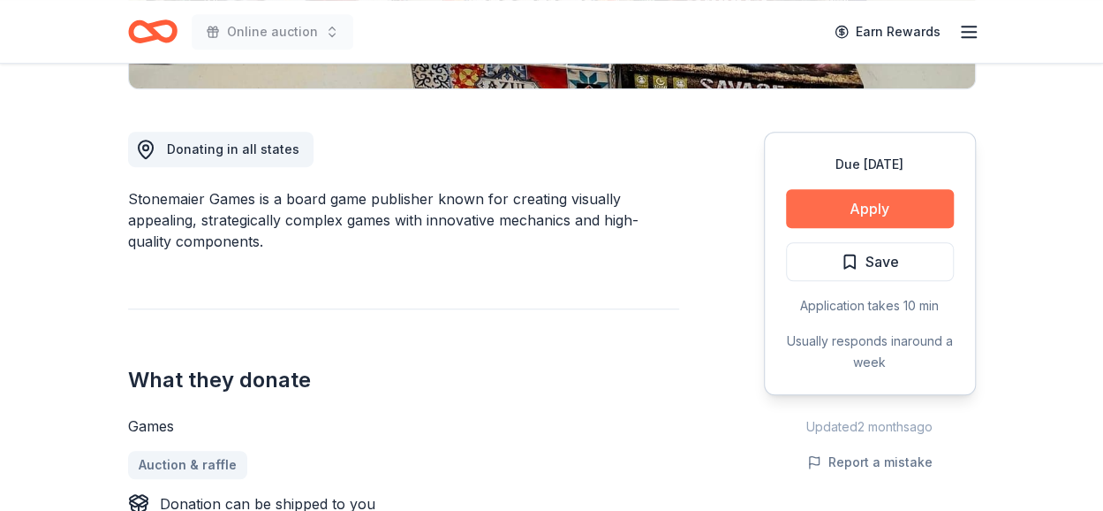
click at [855, 202] on button "Apply" at bounding box center [870, 208] width 168 height 39
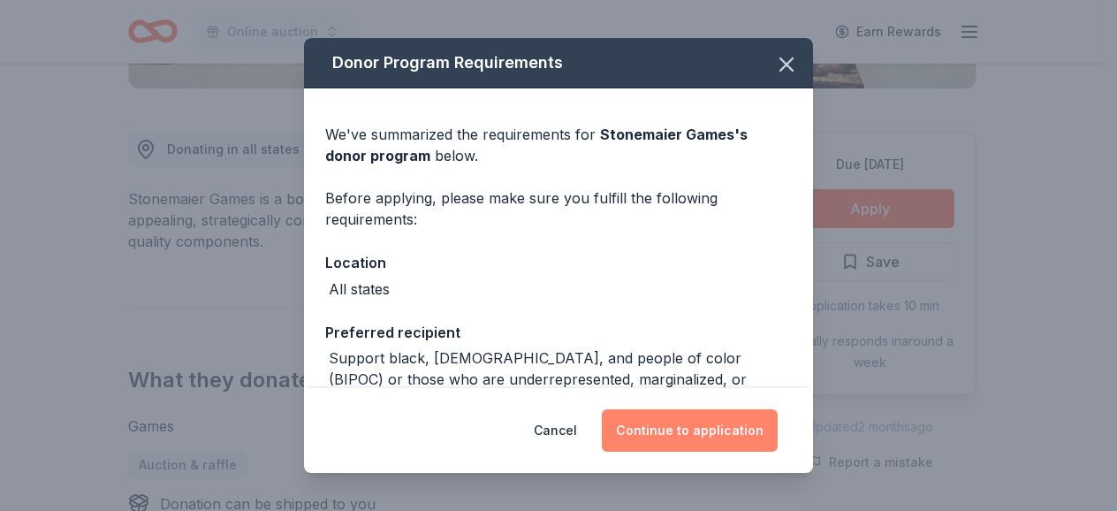
click at [696, 431] on button "Continue to application" at bounding box center [690, 430] width 176 height 42
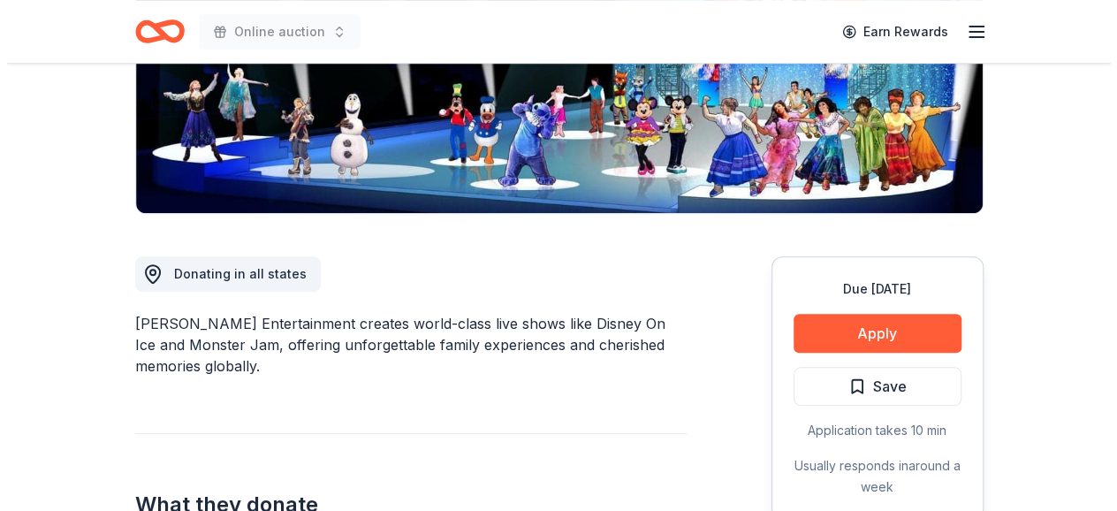
scroll to position [327, 0]
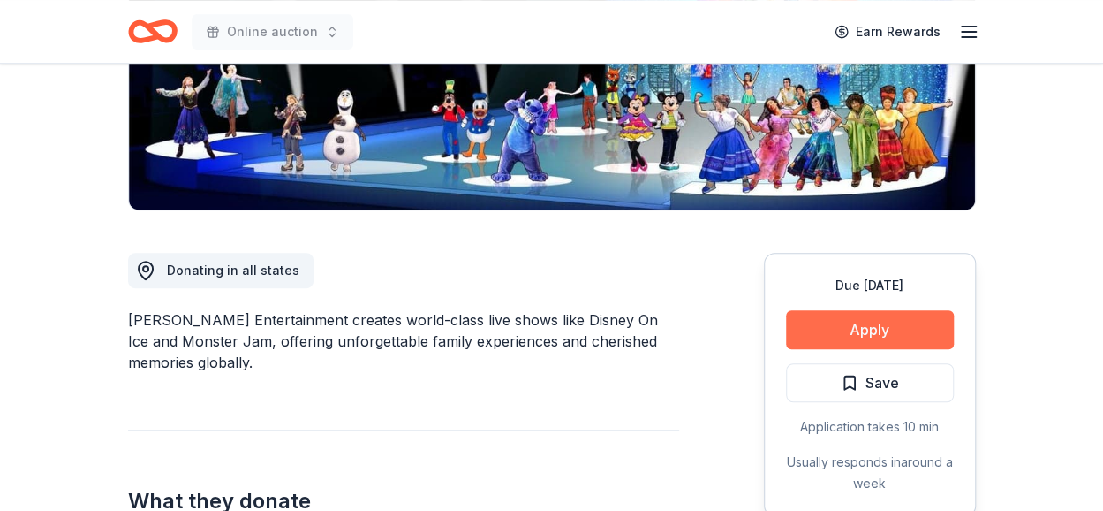
click at [888, 318] on button "Apply" at bounding box center [870, 329] width 168 height 39
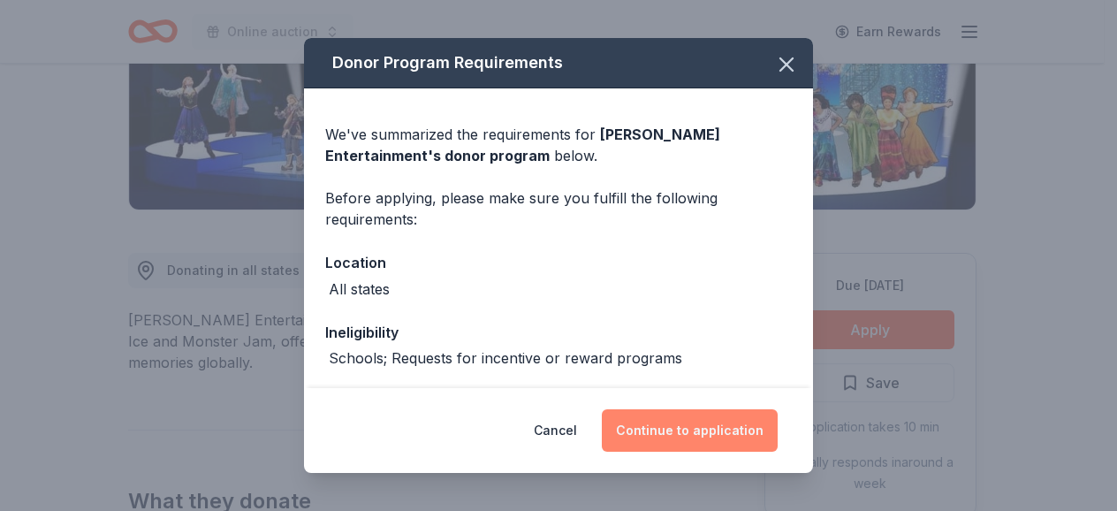
click at [683, 434] on button "Continue to application" at bounding box center [690, 430] width 176 height 42
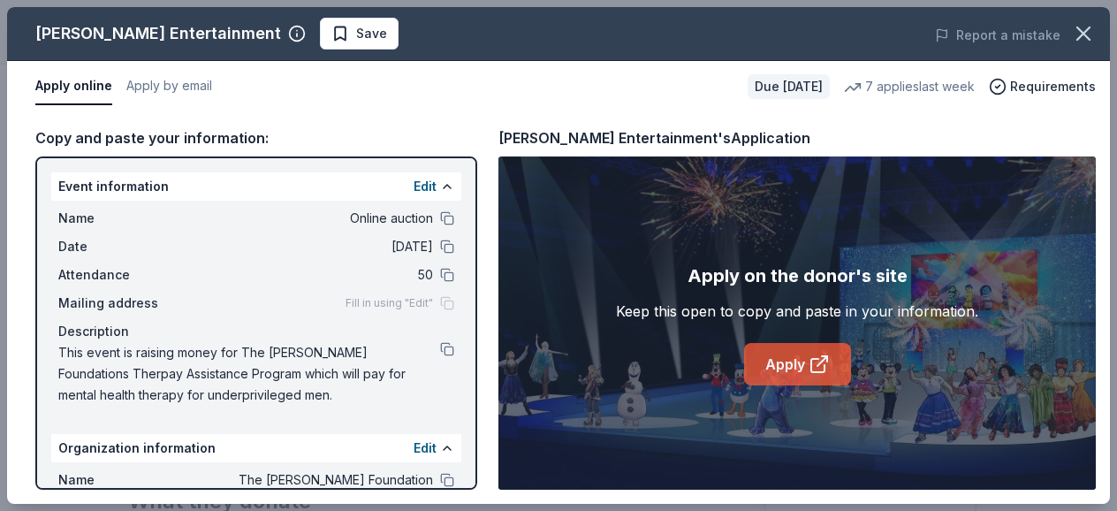
click at [806, 366] on link "Apply" at bounding box center [797, 364] width 107 height 42
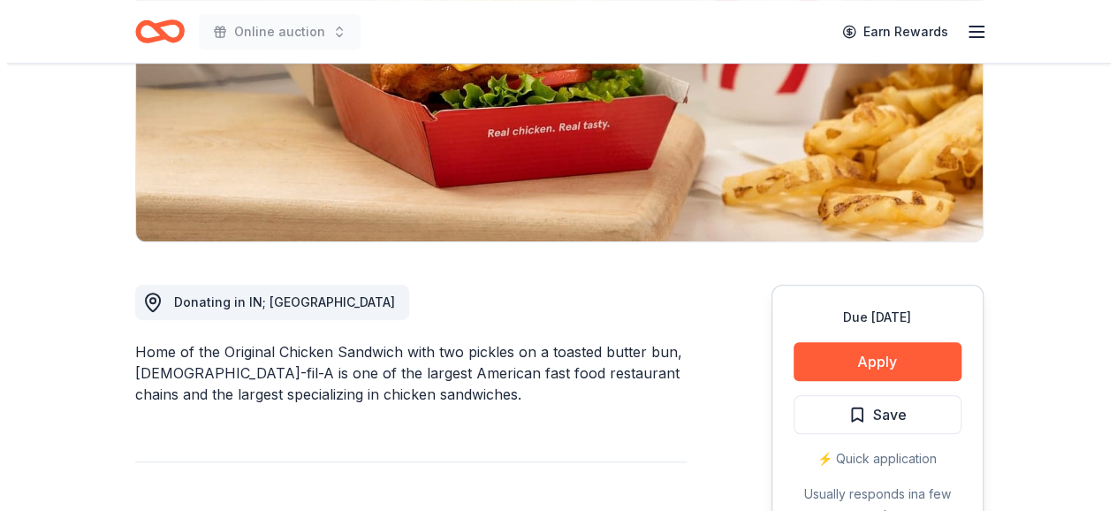
scroll to position [323, 0]
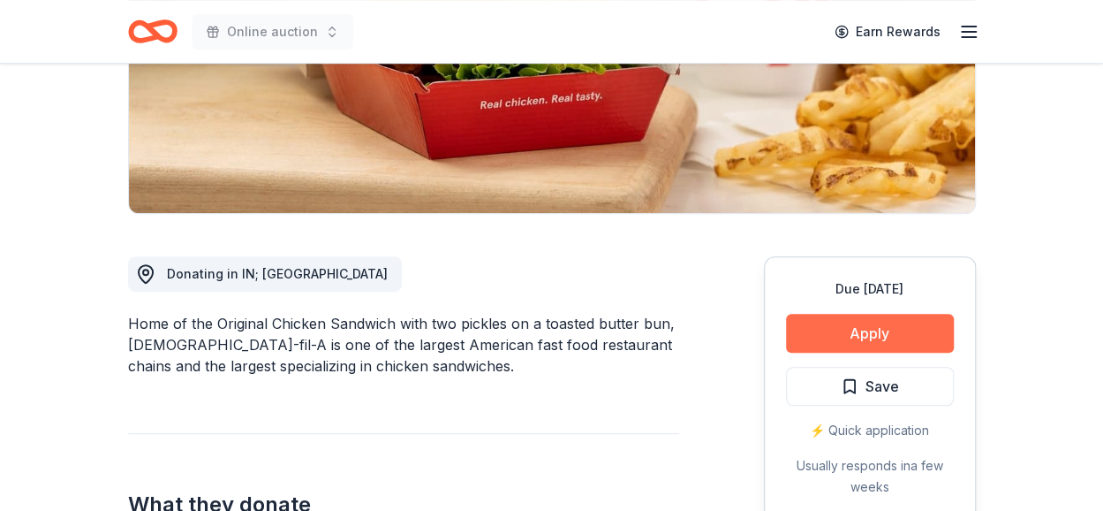
click at [827, 323] on button "Apply" at bounding box center [870, 333] width 168 height 39
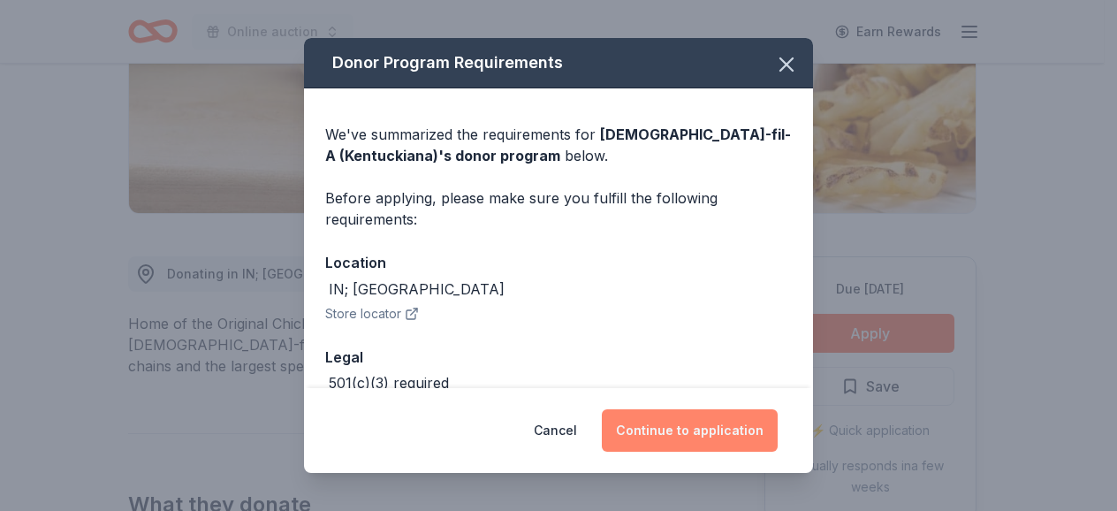
click at [655, 444] on button "Continue to application" at bounding box center [690, 430] width 176 height 42
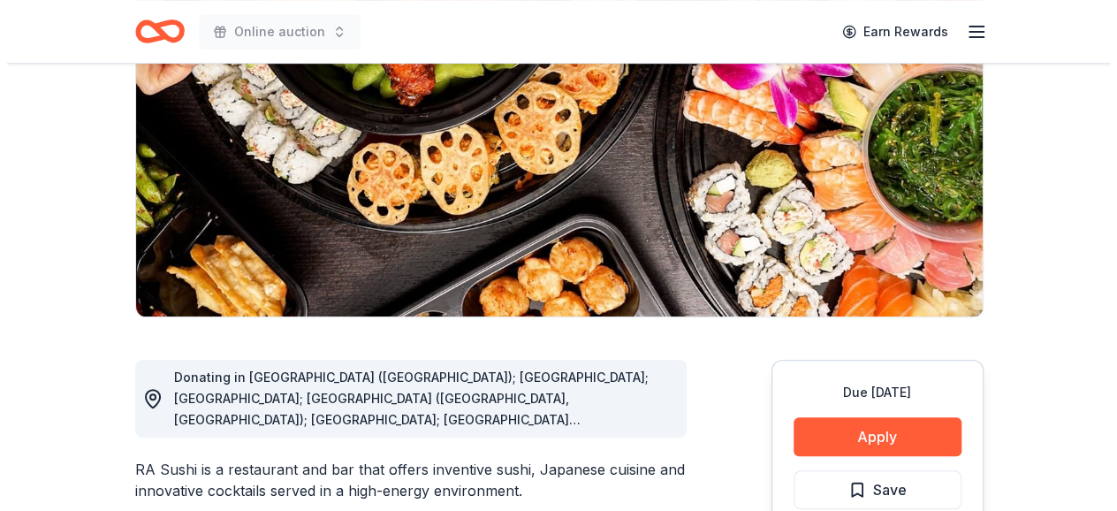
scroll to position [308, 0]
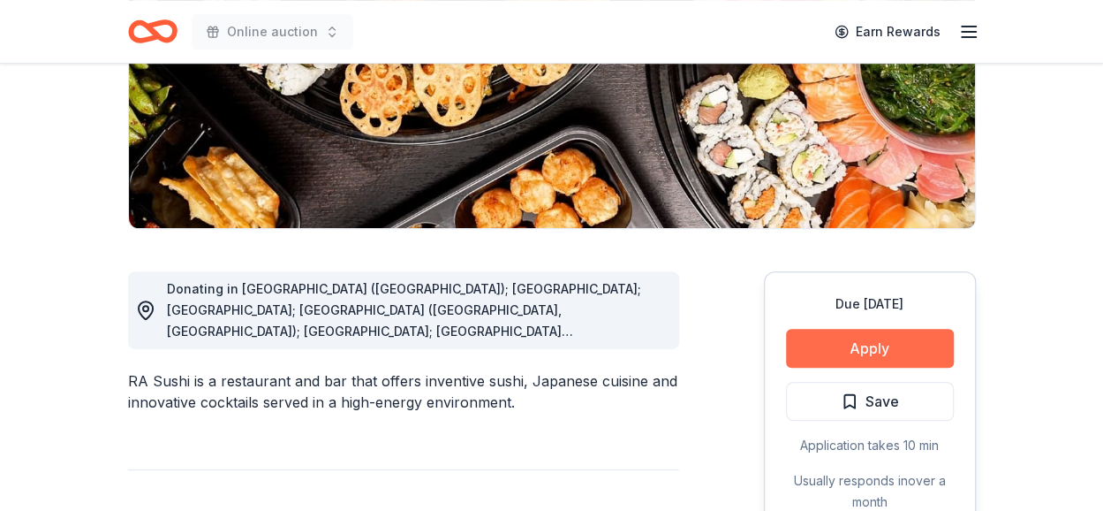
click at [876, 333] on button "Apply" at bounding box center [870, 348] width 168 height 39
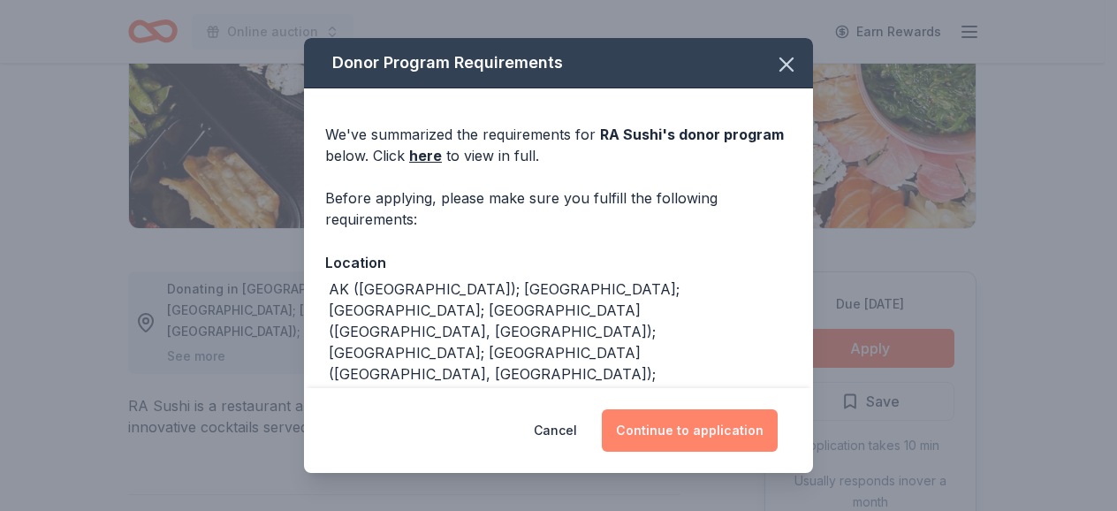
click at [730, 424] on button "Continue to application" at bounding box center [690, 430] width 176 height 42
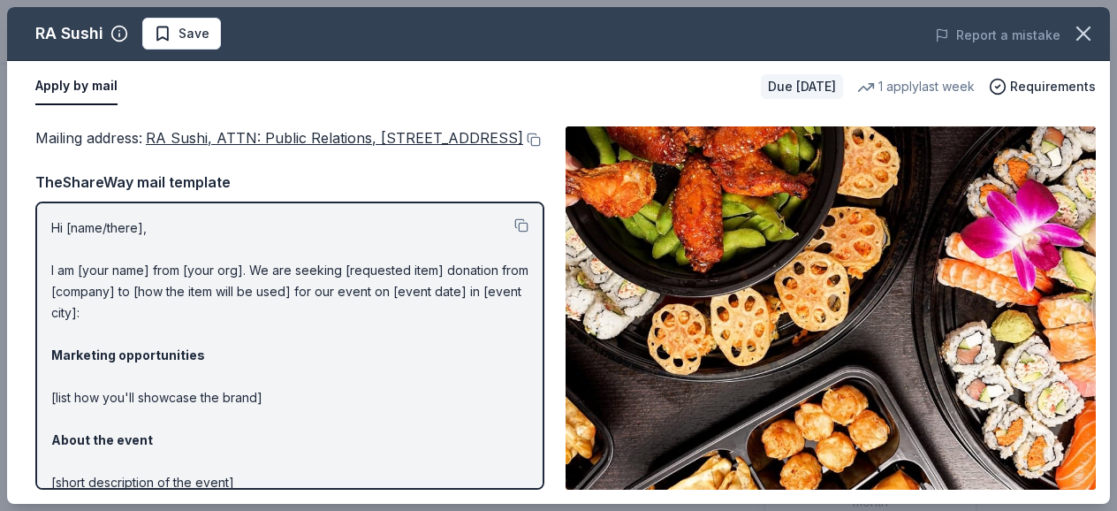
click at [640, 65] on div "Apply by mail Due [DATE] 1 apply last week Requirements" at bounding box center [558, 86] width 1103 height 51
